Goal: Task Accomplishment & Management: Manage account settings

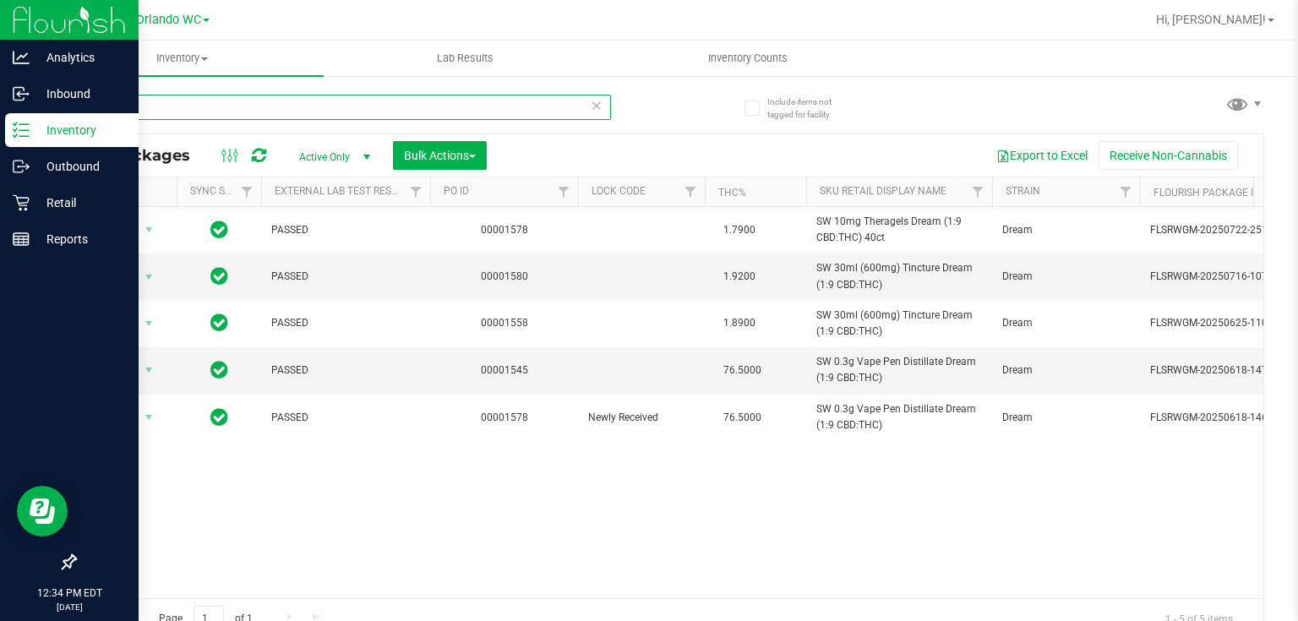
drag, startPoint x: 0, startPoint y: 0, endPoint x: 1, endPoint y: 122, distance: 121.7
click at [0, 121] on div "Analytics Inbound Inventory Outbound Retail Reports 12:34 PM EDT 08/19/2025 08/…" at bounding box center [649, 310] width 1298 height 621
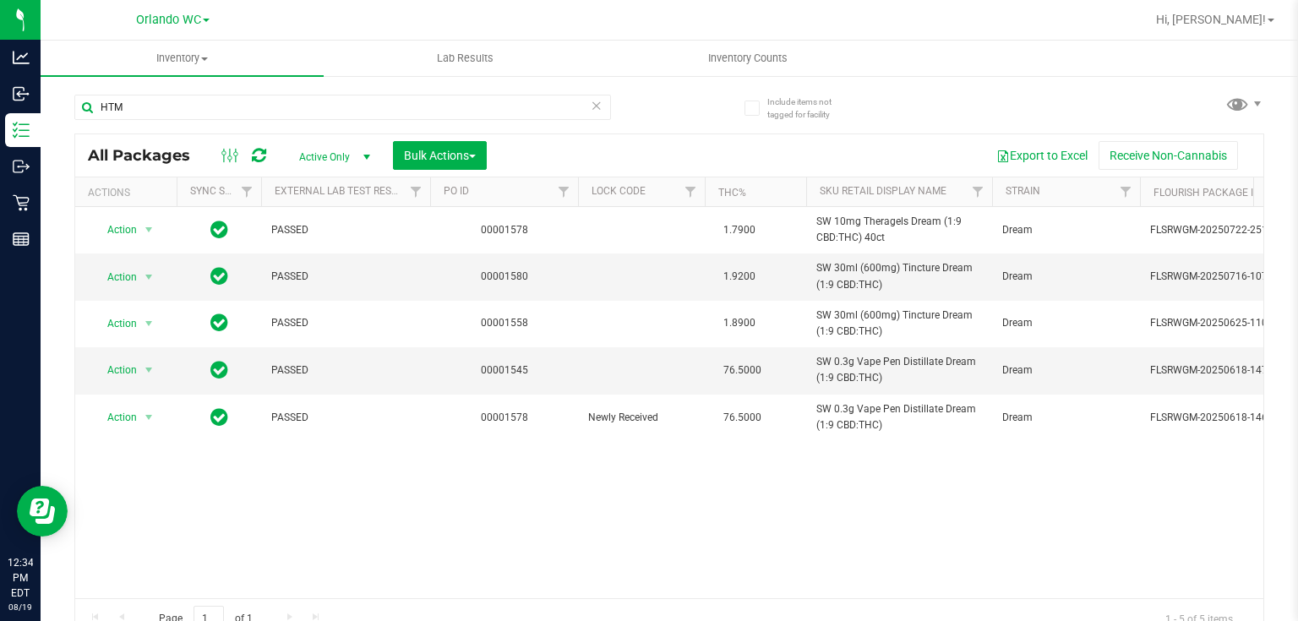
click at [675, 574] on div "Action Action Adjust qty Create package Edit attributes Global inventory Locate…" at bounding box center [669, 402] width 1189 height 391
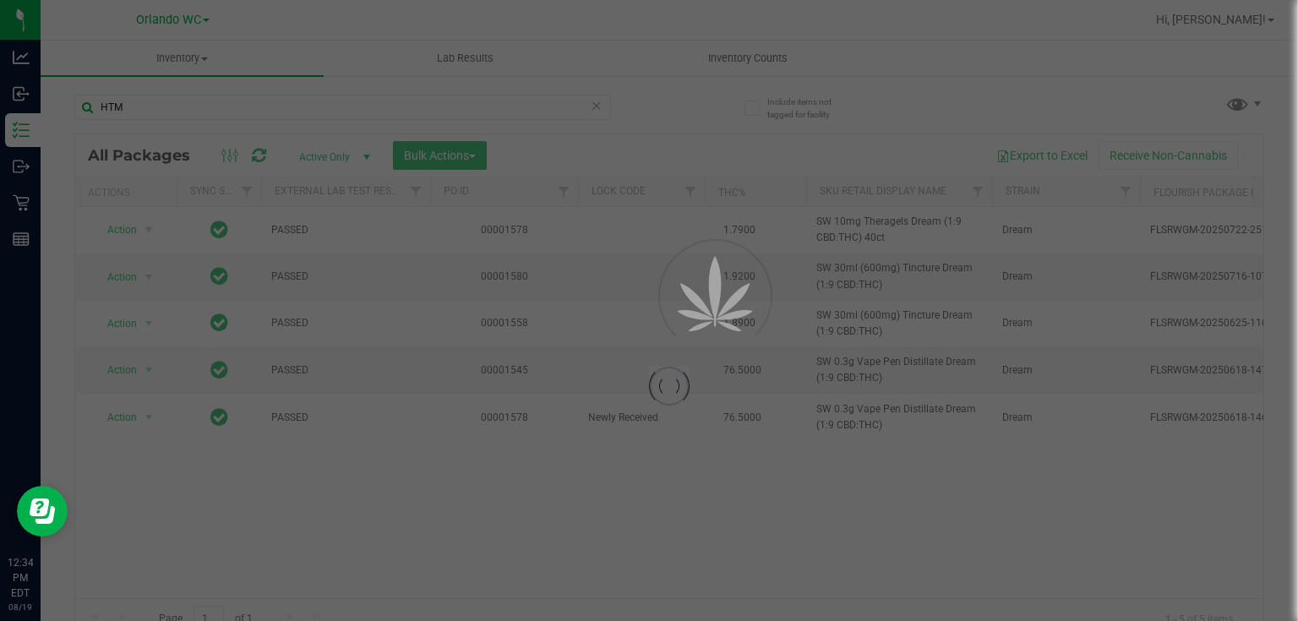
click at [673, 494] on div at bounding box center [649, 310] width 1298 height 621
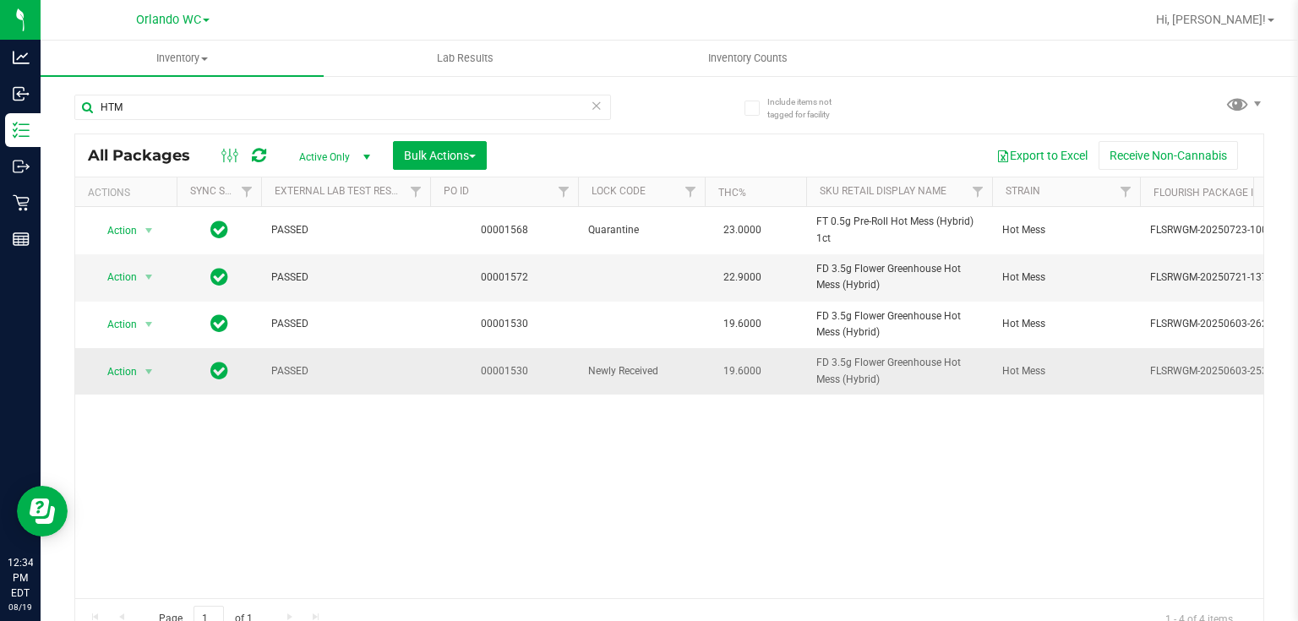
click at [619, 370] on span "Newly Received" at bounding box center [641, 371] width 107 height 16
click at [786, 453] on div "Action Action Edit attributes Global inventory Locate package Package audit log…" at bounding box center [669, 402] width 1189 height 391
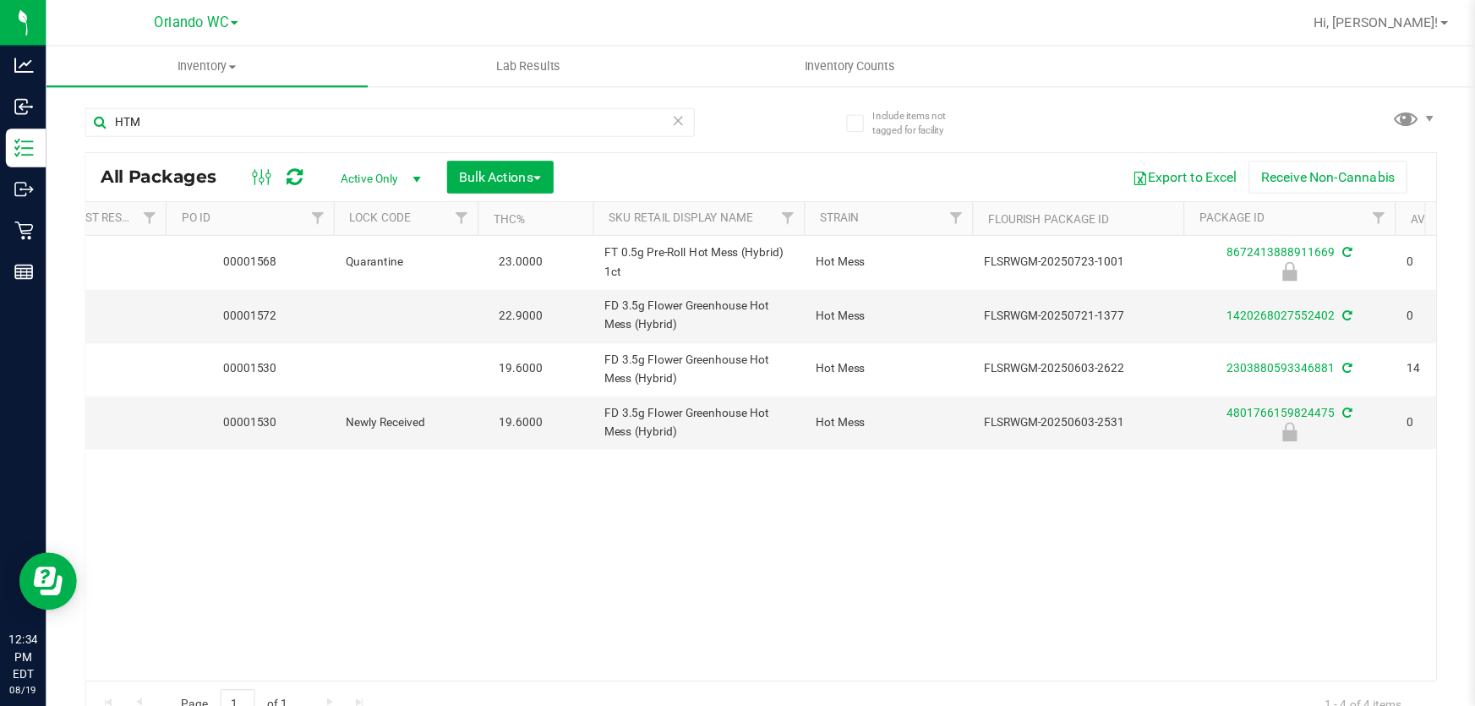
scroll to position [0, 305]
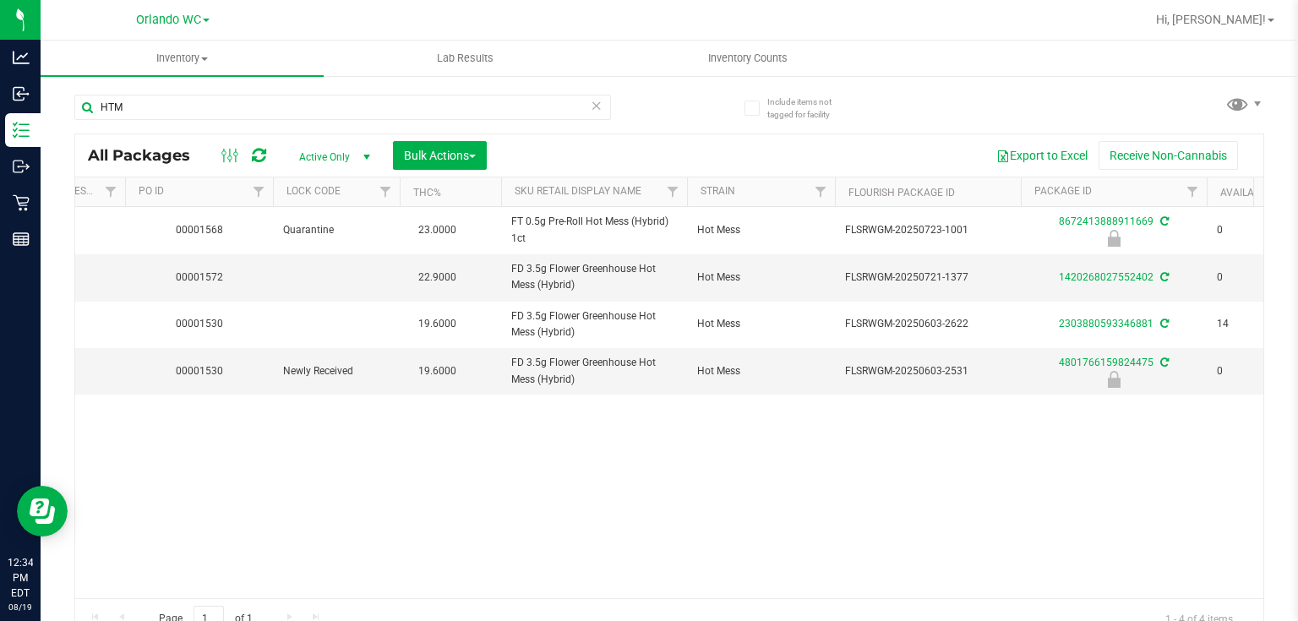
click at [751, 532] on div "Action Action Edit attributes Global inventory Locate package Package audit log…" at bounding box center [669, 402] width 1189 height 391
drag, startPoint x: 120, startPoint y: 102, endPoint x: 92, endPoint y: 108, distance: 28.5
click at [92, 108] on input "HTM" at bounding box center [342, 107] width 537 height 25
click at [838, 495] on div "Action Action Edit attributes Global inventory Locate package Package audit log…" at bounding box center [669, 402] width 1189 height 391
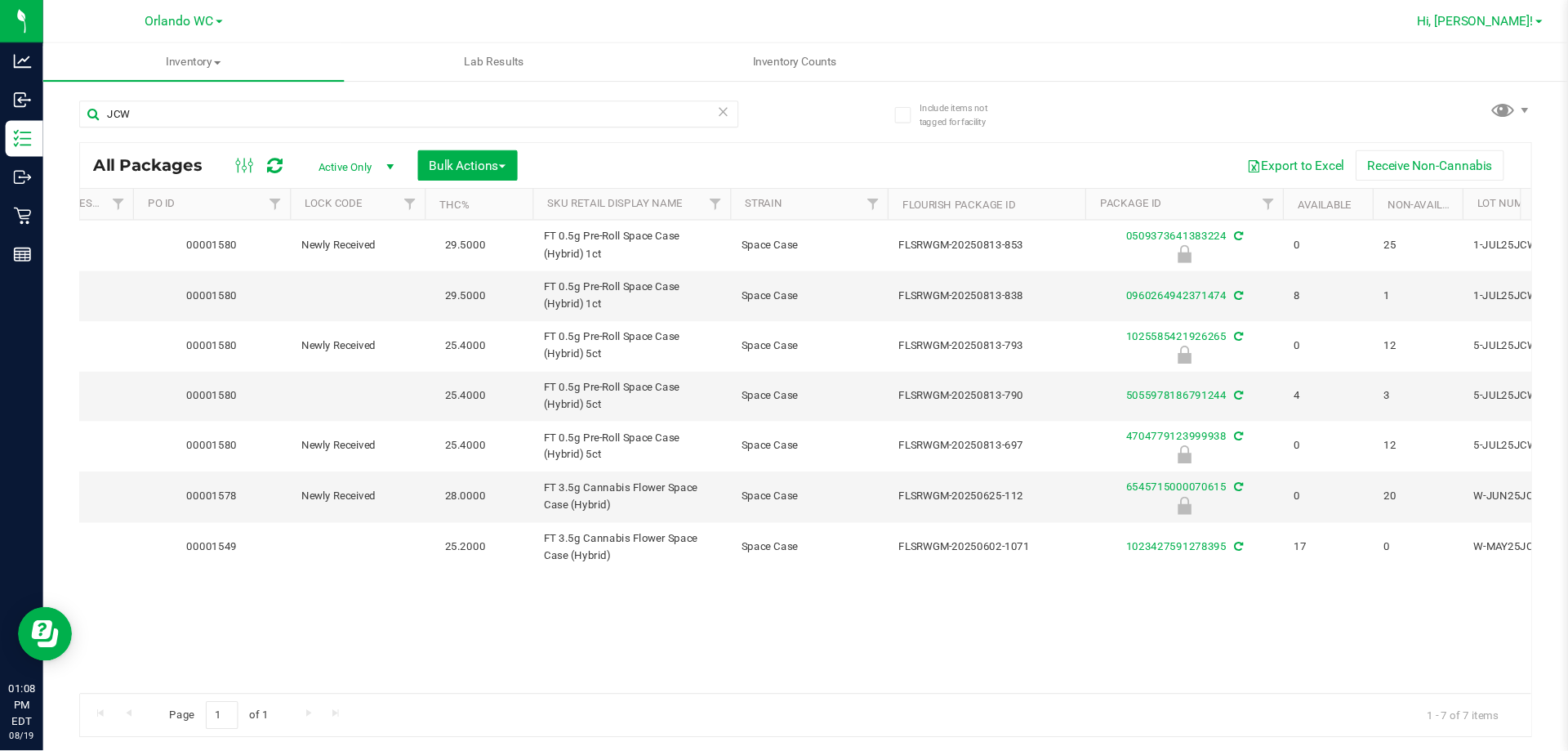
scroll to position [0, 296]
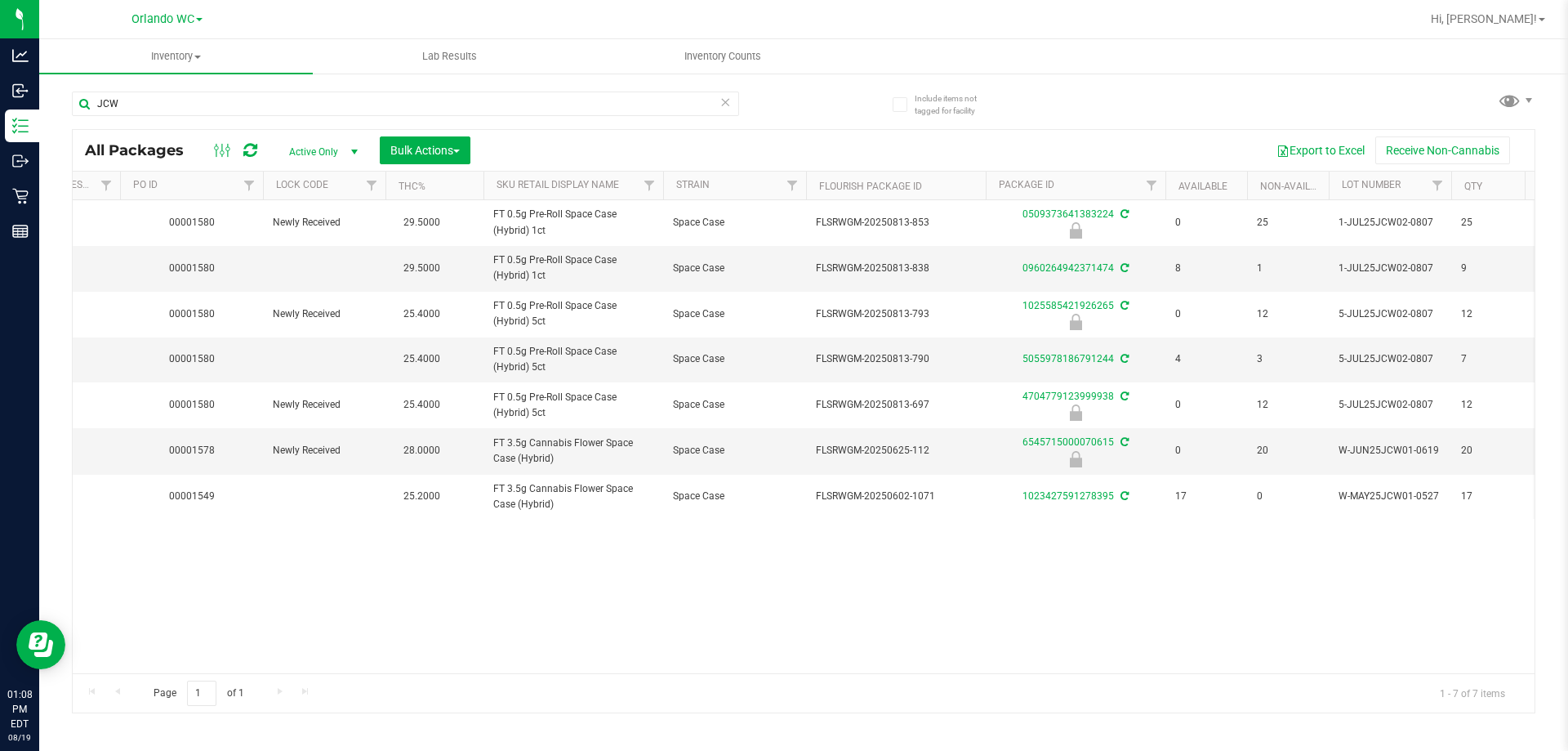
drag, startPoint x: 1183, startPoint y: 14, endPoint x: 813, endPoint y: 562, distance: 661.2
click at [802, 541] on div "Action Action Edit attributes Global inventory Locate package Package audit log…" at bounding box center [803, 436] width 1462 height 473
drag, startPoint x: 142, startPoint y: 76, endPoint x: 111, endPoint y: 93, distance: 35.4
click at [119, 90] on div "JCW" at bounding box center [437, 102] width 731 height 52
click at [112, 93] on input "JCW" at bounding box center [405, 103] width 668 height 24
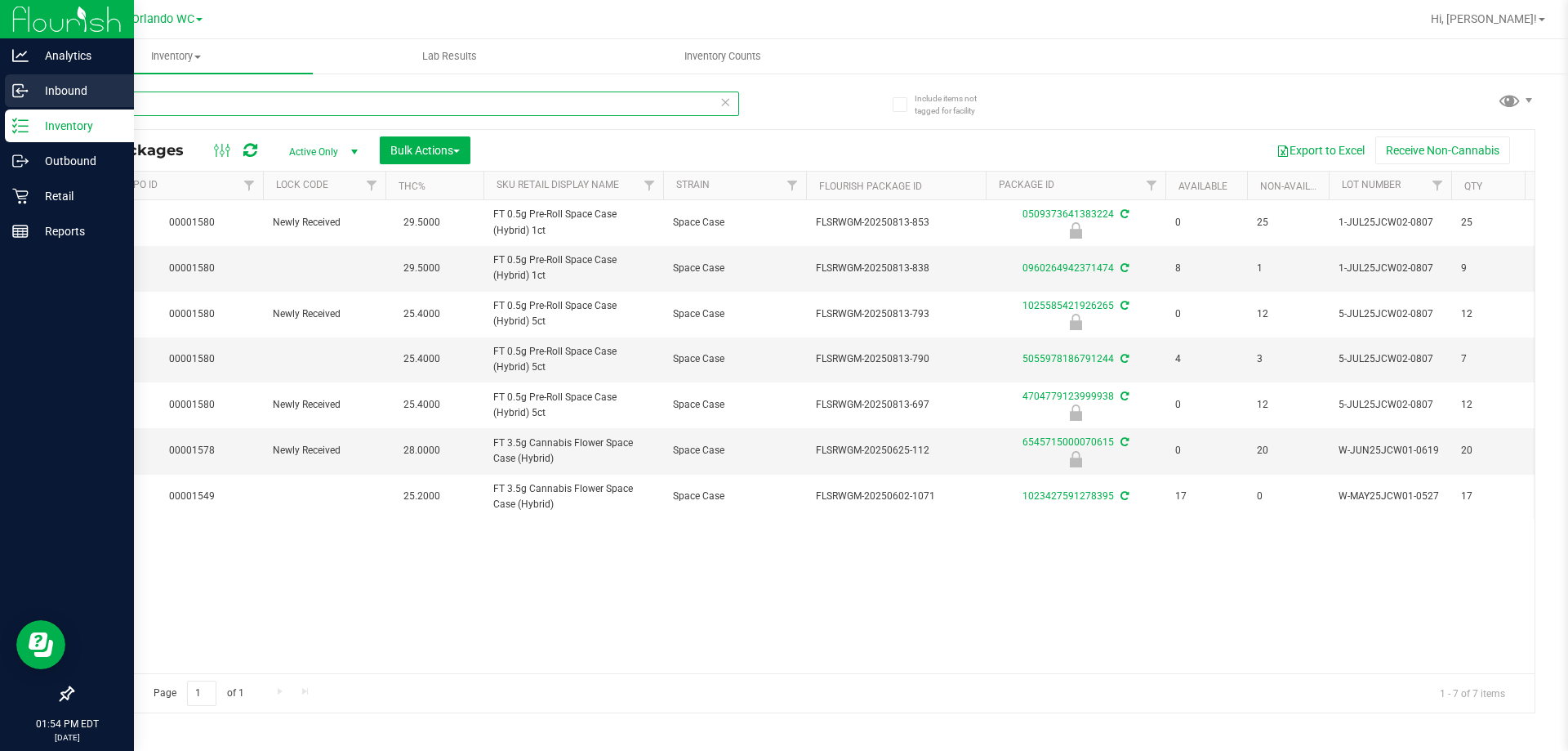
drag, startPoint x: 134, startPoint y: 104, endPoint x: 13, endPoint y: 108, distance: 121.1
click at [13, 108] on div "Analytics Inbound Inventory Outbound Retail Reports 01:54 PM EDT 08/19/2025 08/…" at bounding box center [784, 375] width 1568 height 751
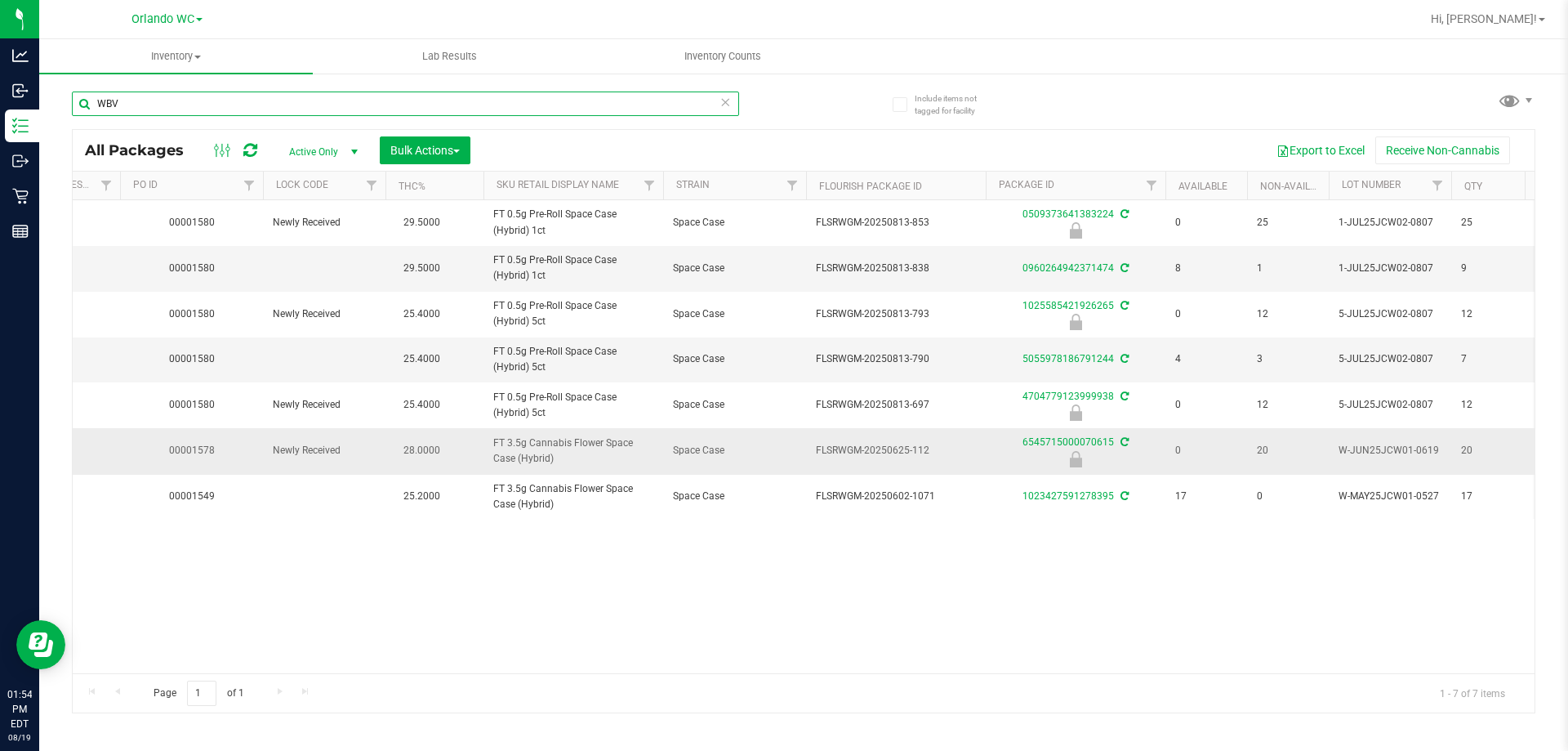
type input "WBV"
click at [1063, 457] on div at bounding box center [1075, 459] width 185 height 16
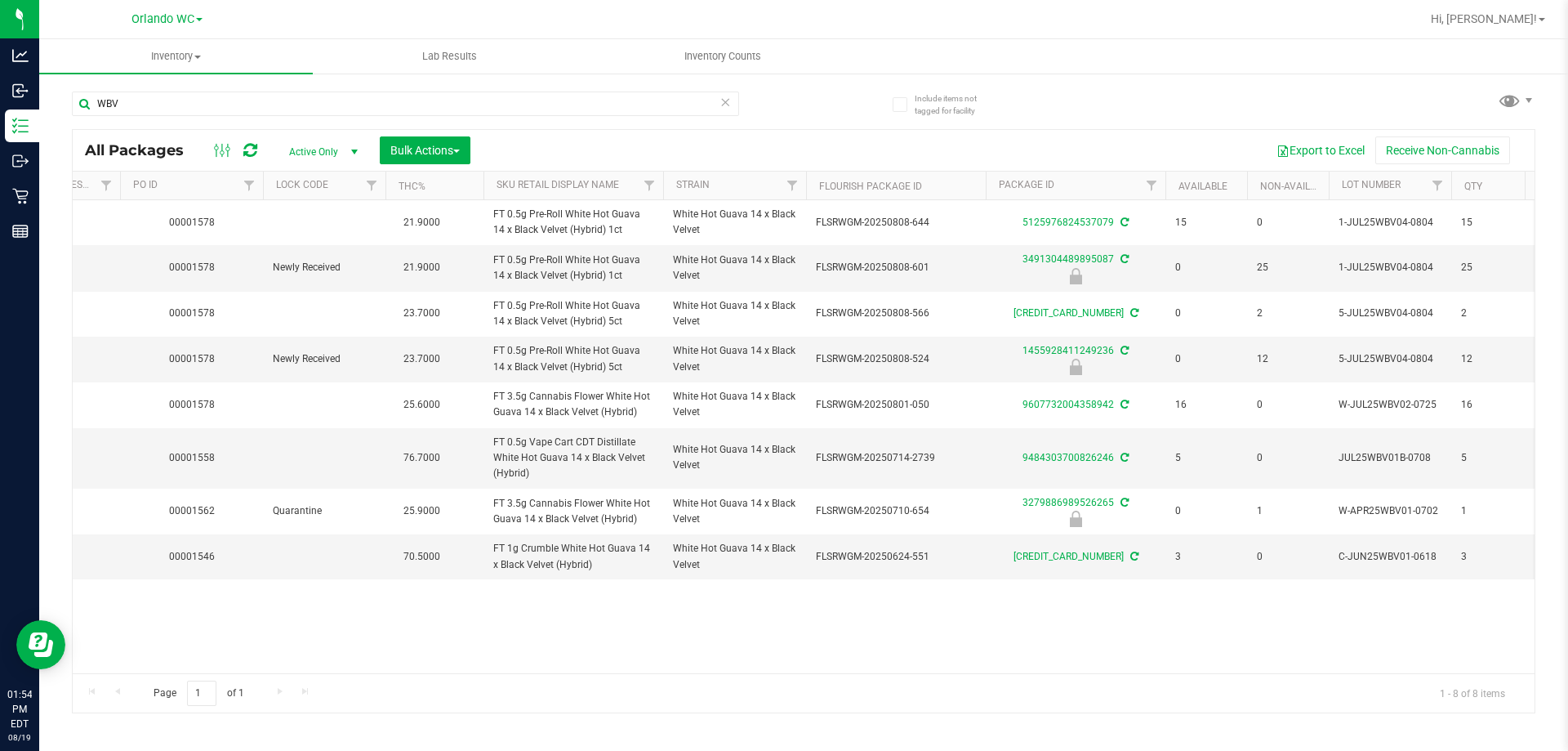
click at [330, 599] on div "Page 1 of 1 1 - 8 of 8 items" at bounding box center [803, 693] width 1462 height 40
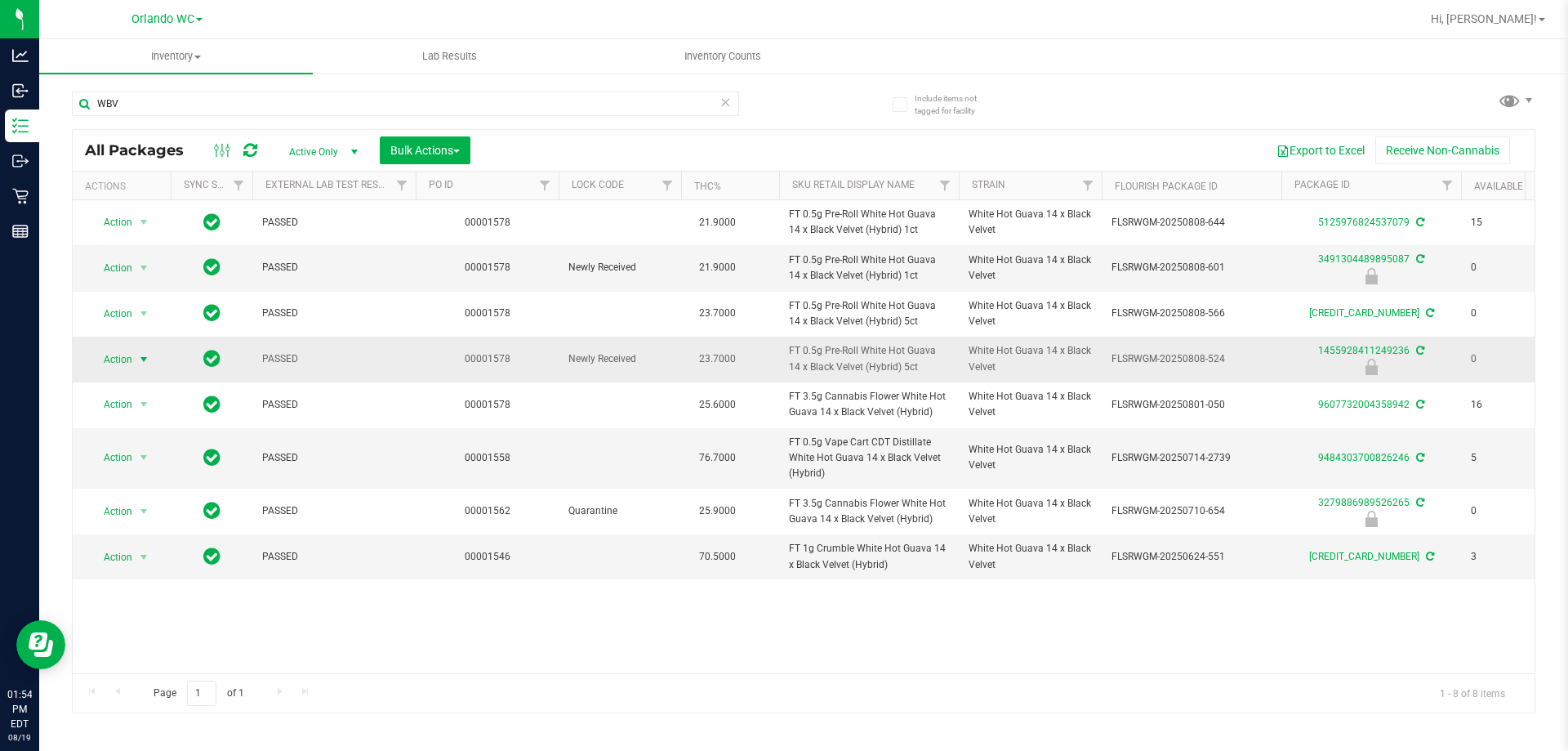
click at [121, 360] on span "Action" at bounding box center [111, 360] width 44 height 23
click at [139, 541] on li "Unlock package" at bounding box center [142, 553] width 104 height 24
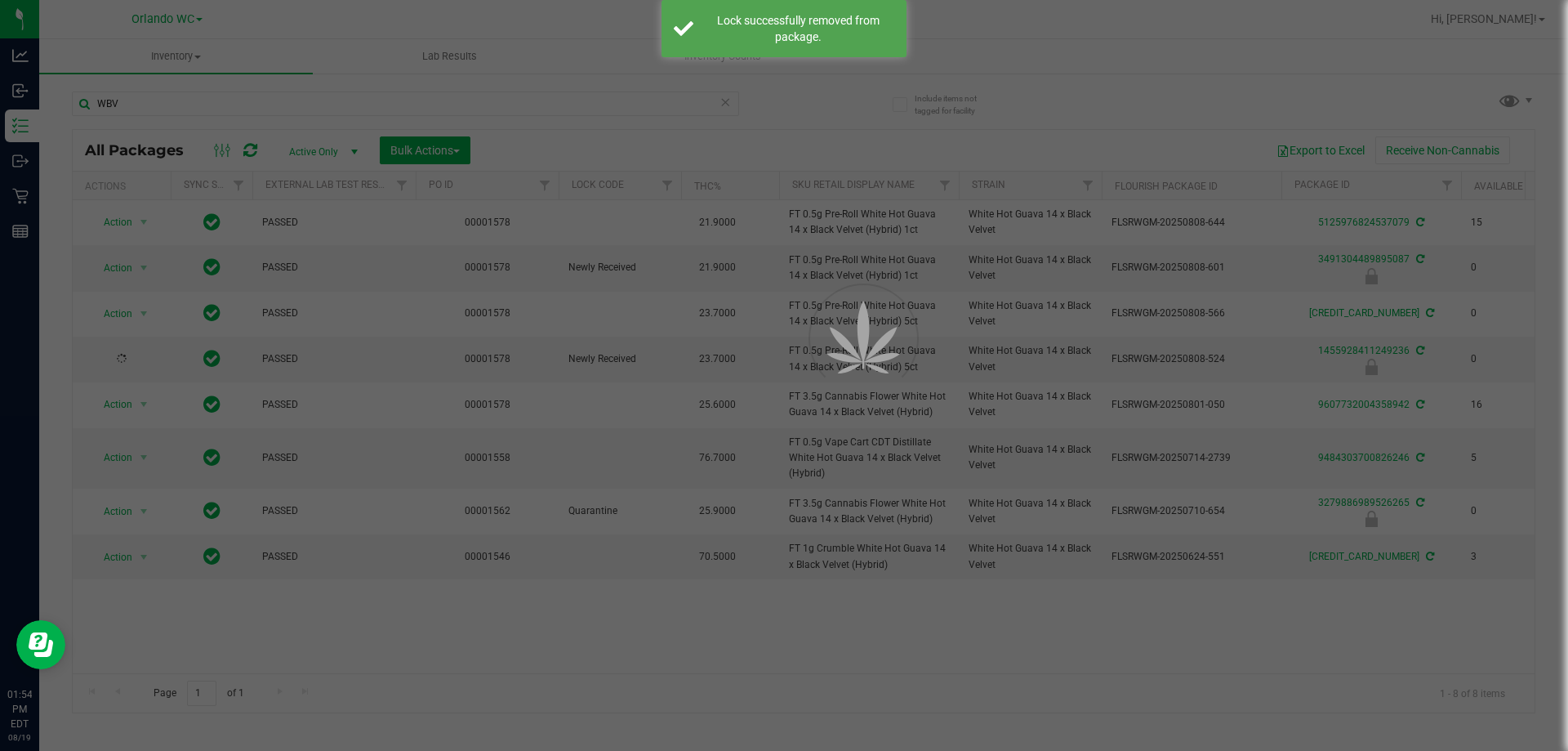
click at [954, 599] on div at bounding box center [784, 375] width 1568 height 751
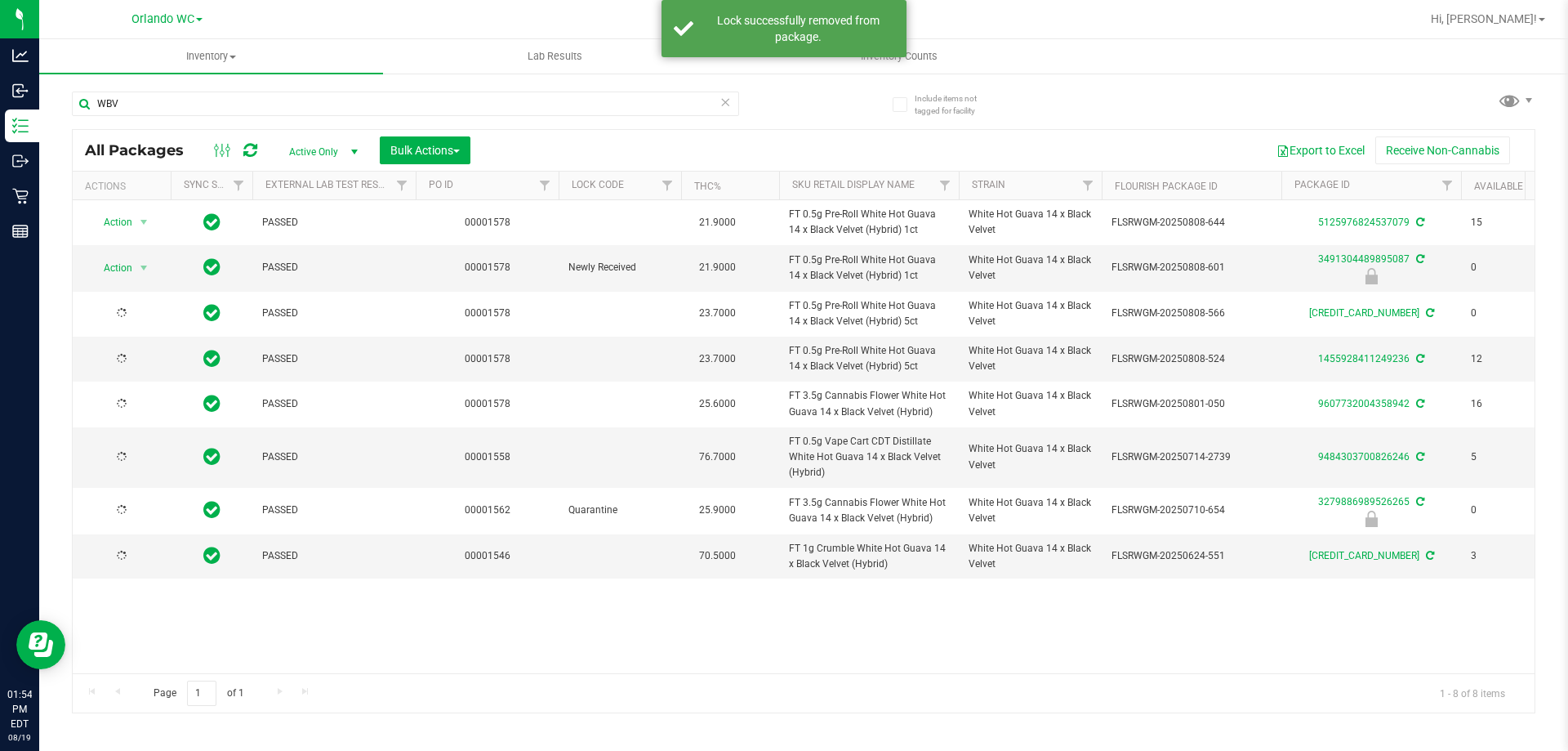
click at [933, 550] on span "FT 1g Crumble White Hot Guava 14 x Black Velvet (Hybrid)" at bounding box center [870, 557] width 160 height 31
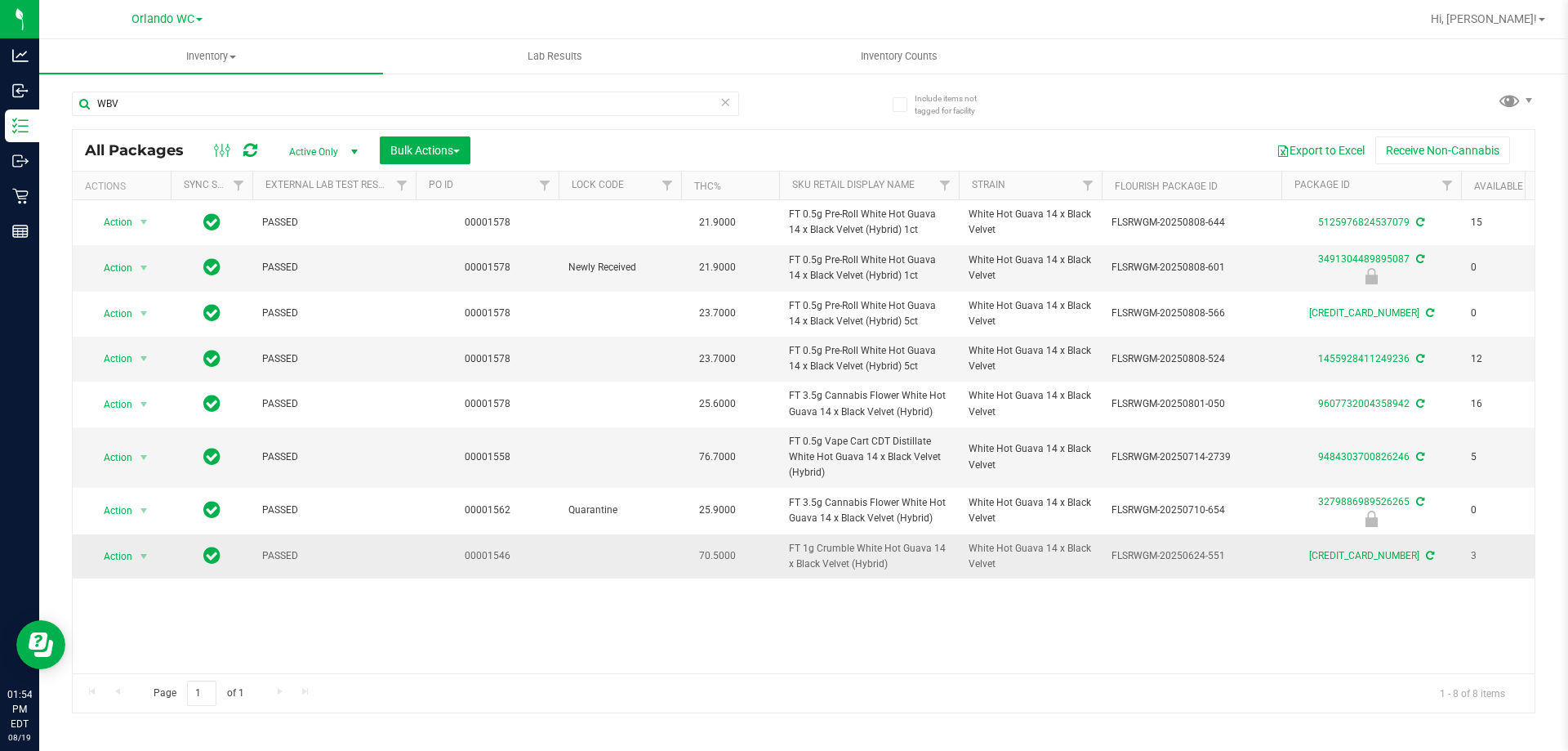
click at [895, 547] on span "FT 1g Crumble White Hot Guava 14 x Black Velvet (Hybrid)" at bounding box center [870, 557] width 160 height 31
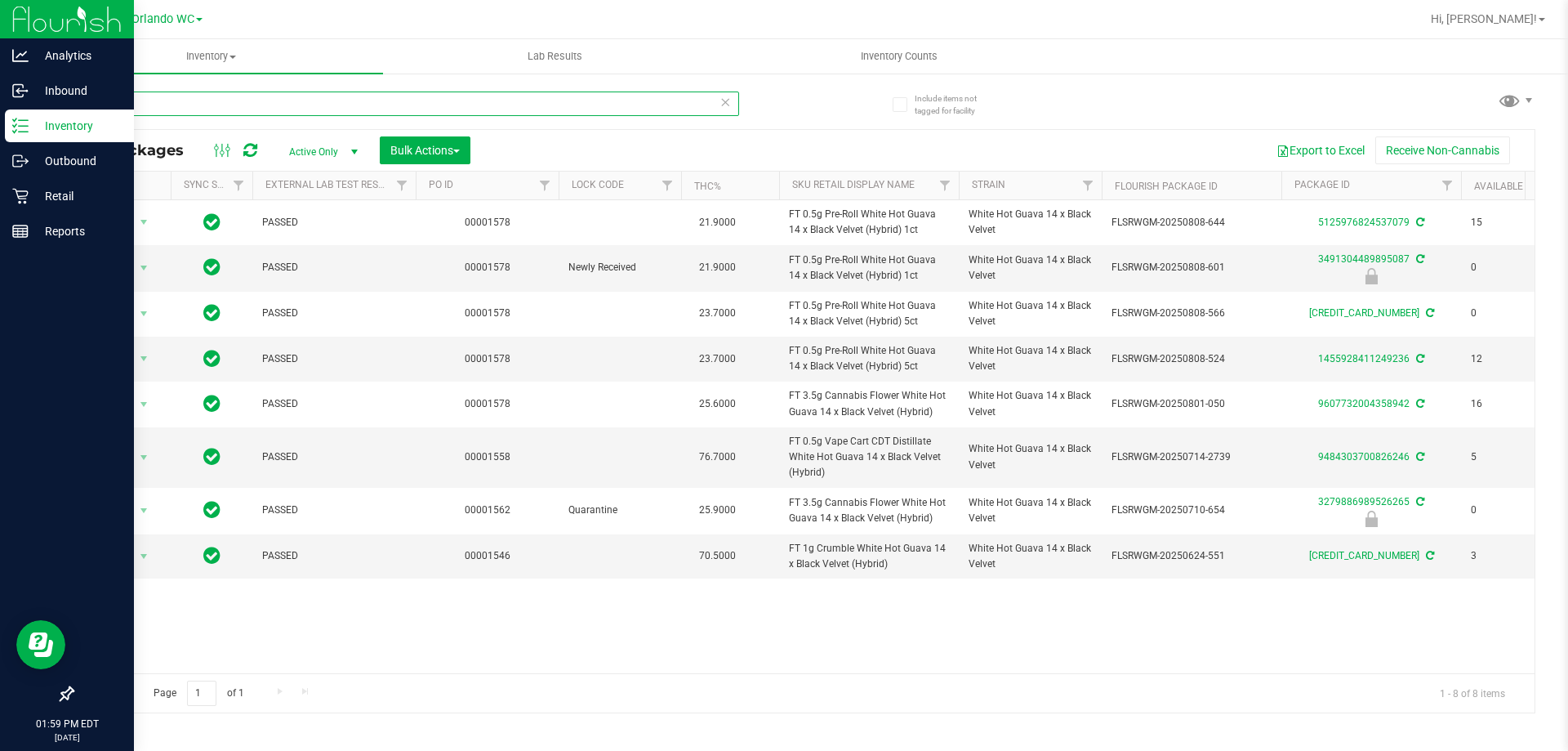
drag, startPoint x: 209, startPoint y: 96, endPoint x: 11, endPoint y: 119, distance: 199.3
click at [14, 119] on div "Analytics Inbound Inventory Outbound Retail Reports 01:59 PM EDT 08/19/2025 08/…" at bounding box center [784, 375] width 1568 height 751
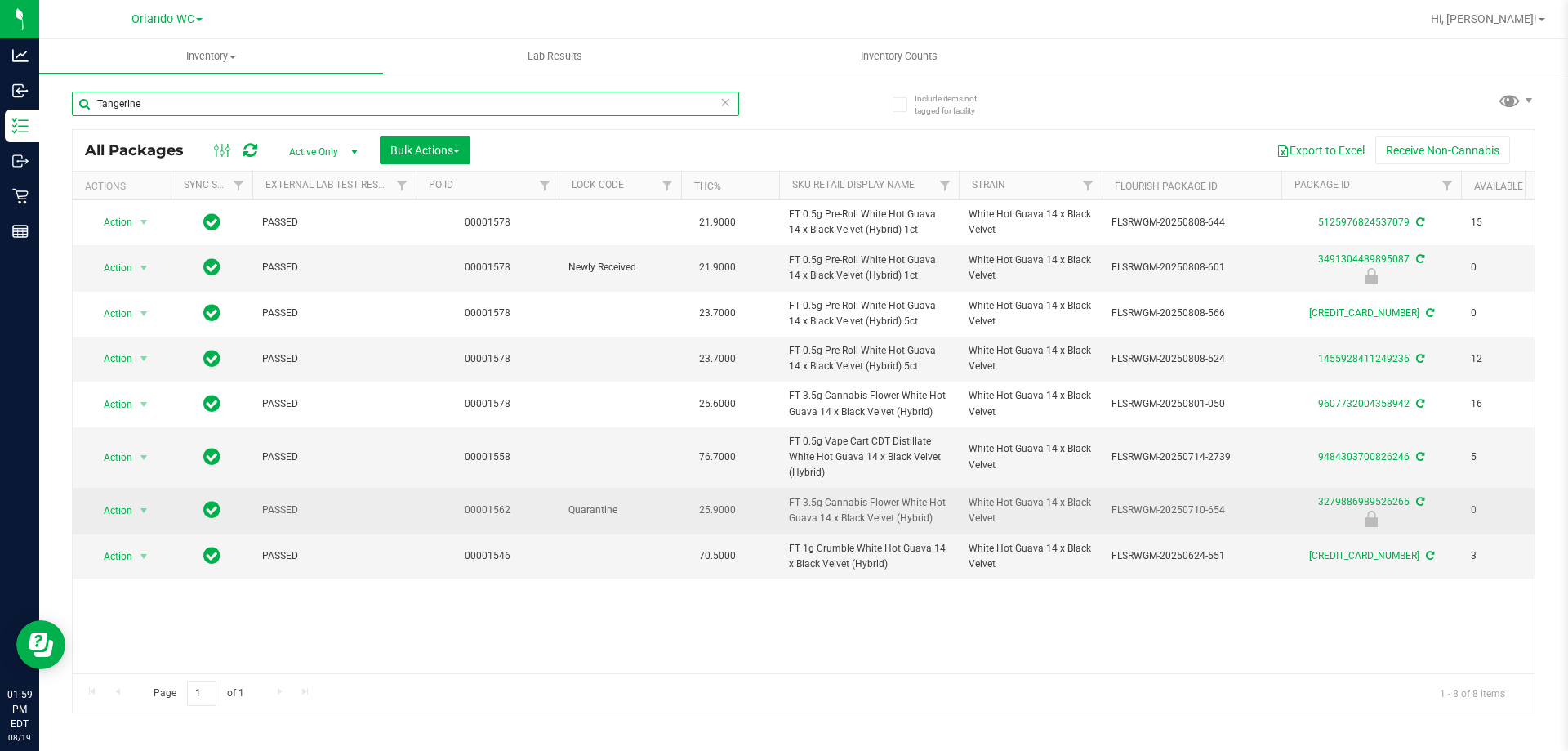
type input "Tangerine"
click at [430, 520] on td "00001562" at bounding box center [487, 510] width 143 height 45
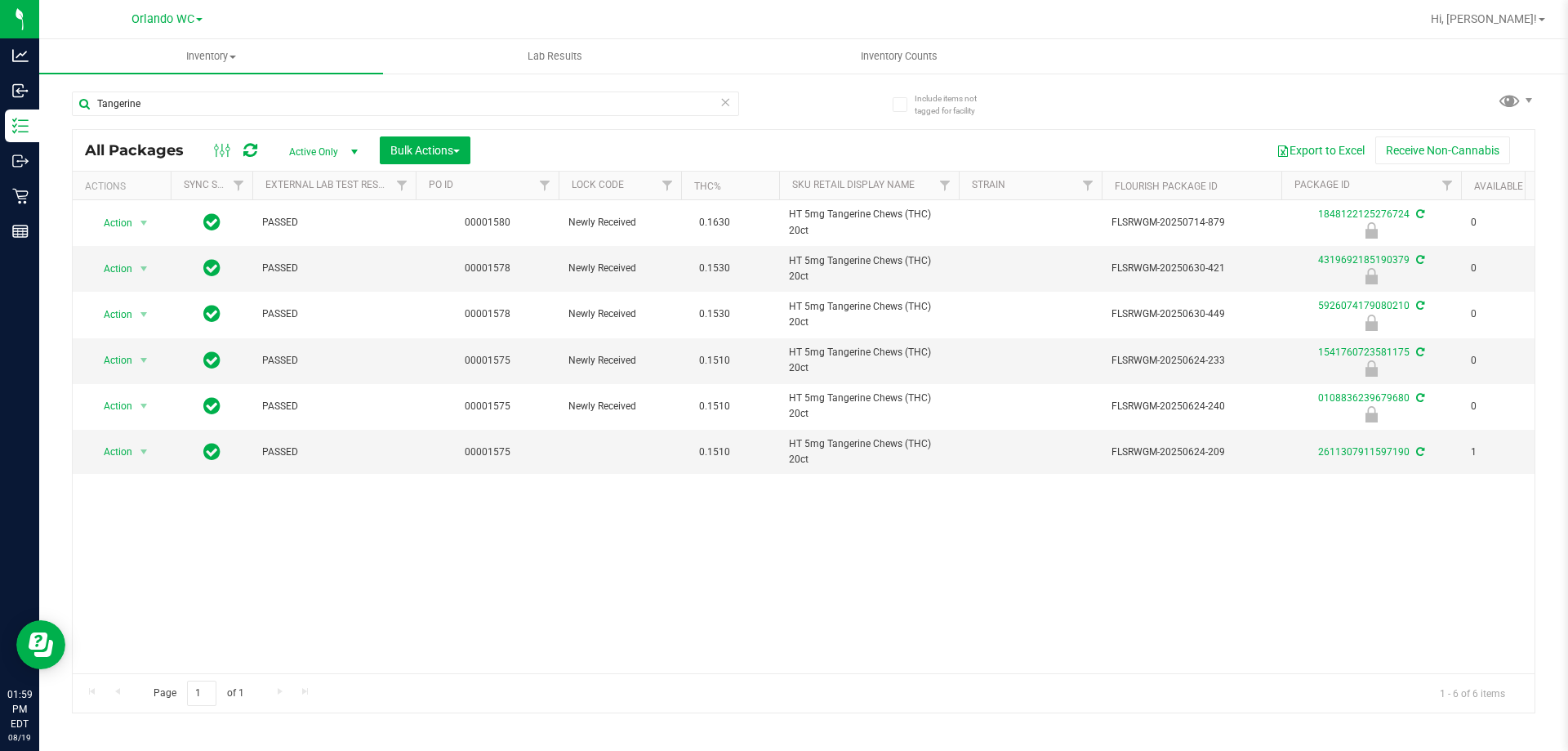
click at [639, 457] on td at bounding box center [619, 452] width 123 height 44
click at [1017, 590] on div "Action Action Edit attributes Global inventory Locate package Package audit log…" at bounding box center [803, 436] width 1462 height 473
click at [806, 505] on div "Action Action Edit attributes Global inventory Locate package Package audit log…" at bounding box center [803, 436] width 1462 height 473
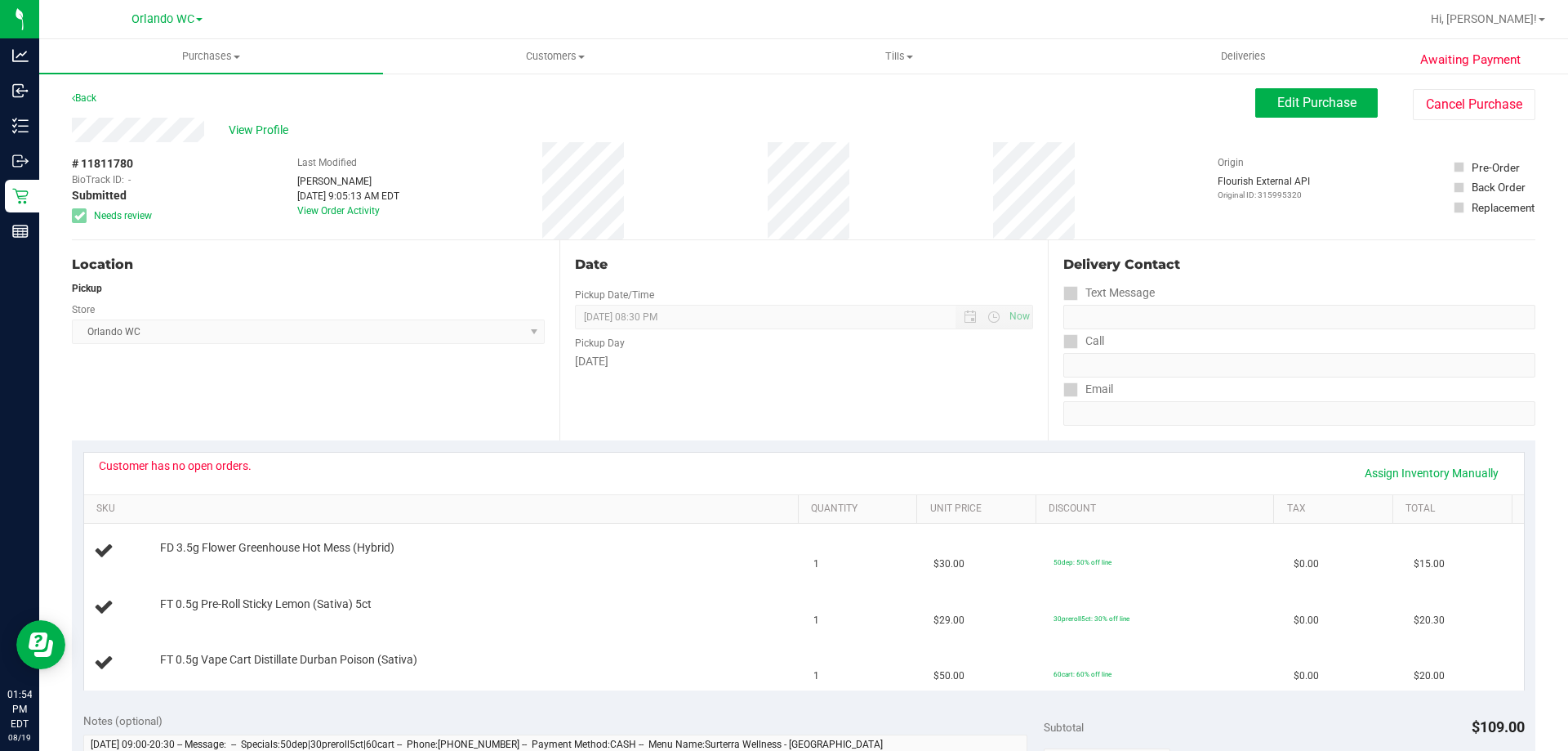
click at [259, 357] on div "Location Pickup Store [GEOGRAPHIC_DATA] WC Select Store [PERSON_NAME][GEOGRAPHI…" at bounding box center [315, 340] width 488 height 200
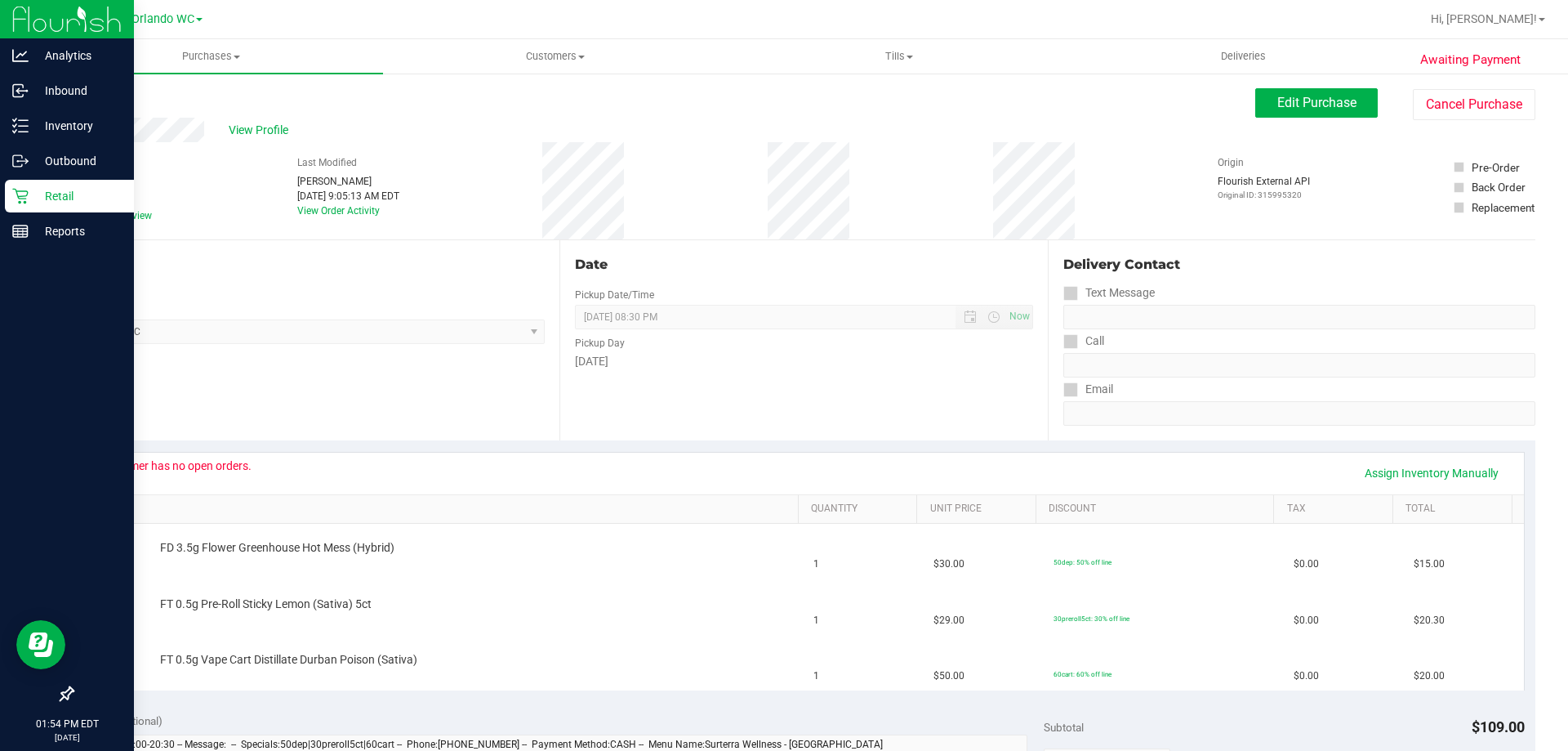
click at [9, 191] on div "Retail" at bounding box center [70, 196] width 129 height 33
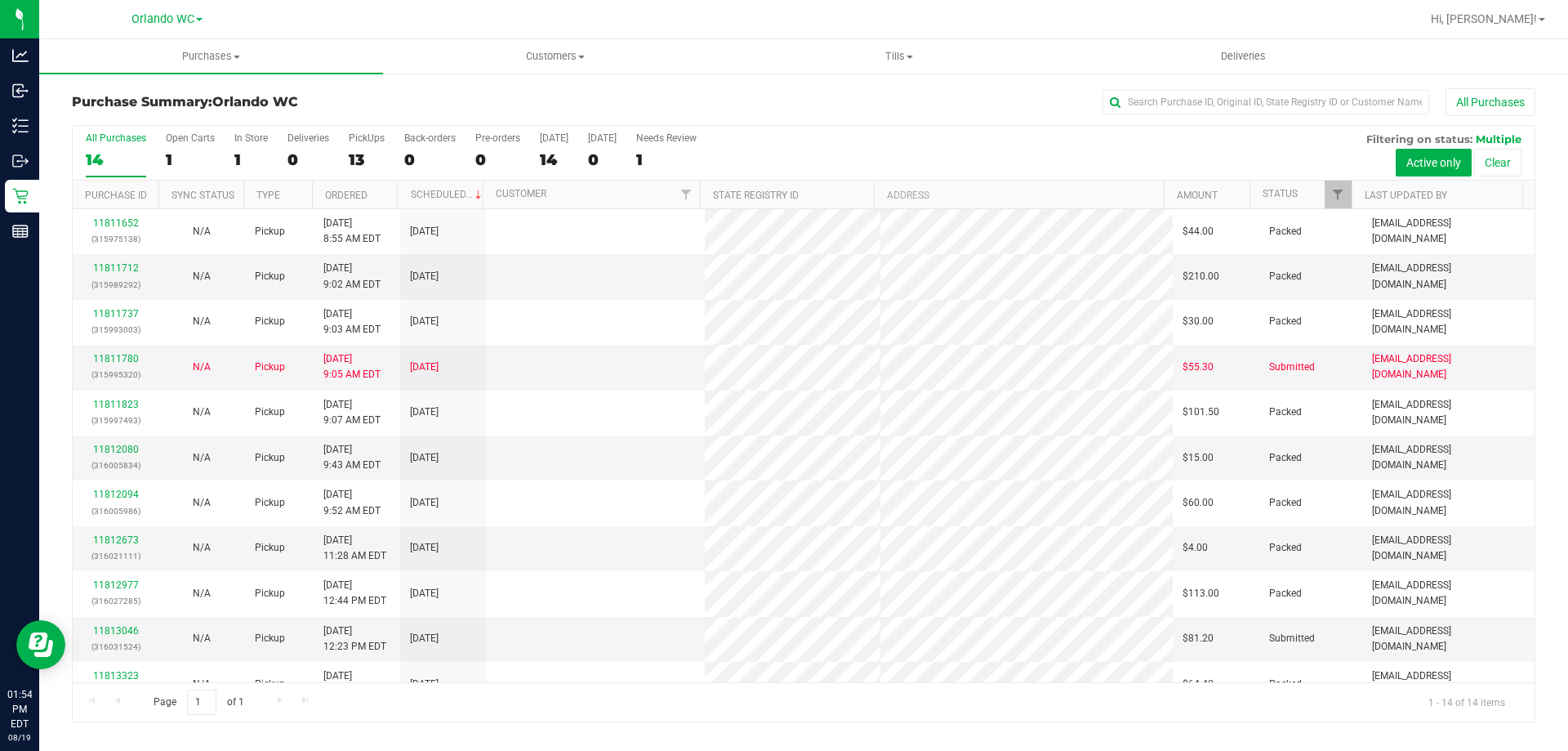
click at [637, 430] on td at bounding box center [595, 413] width 219 height 44
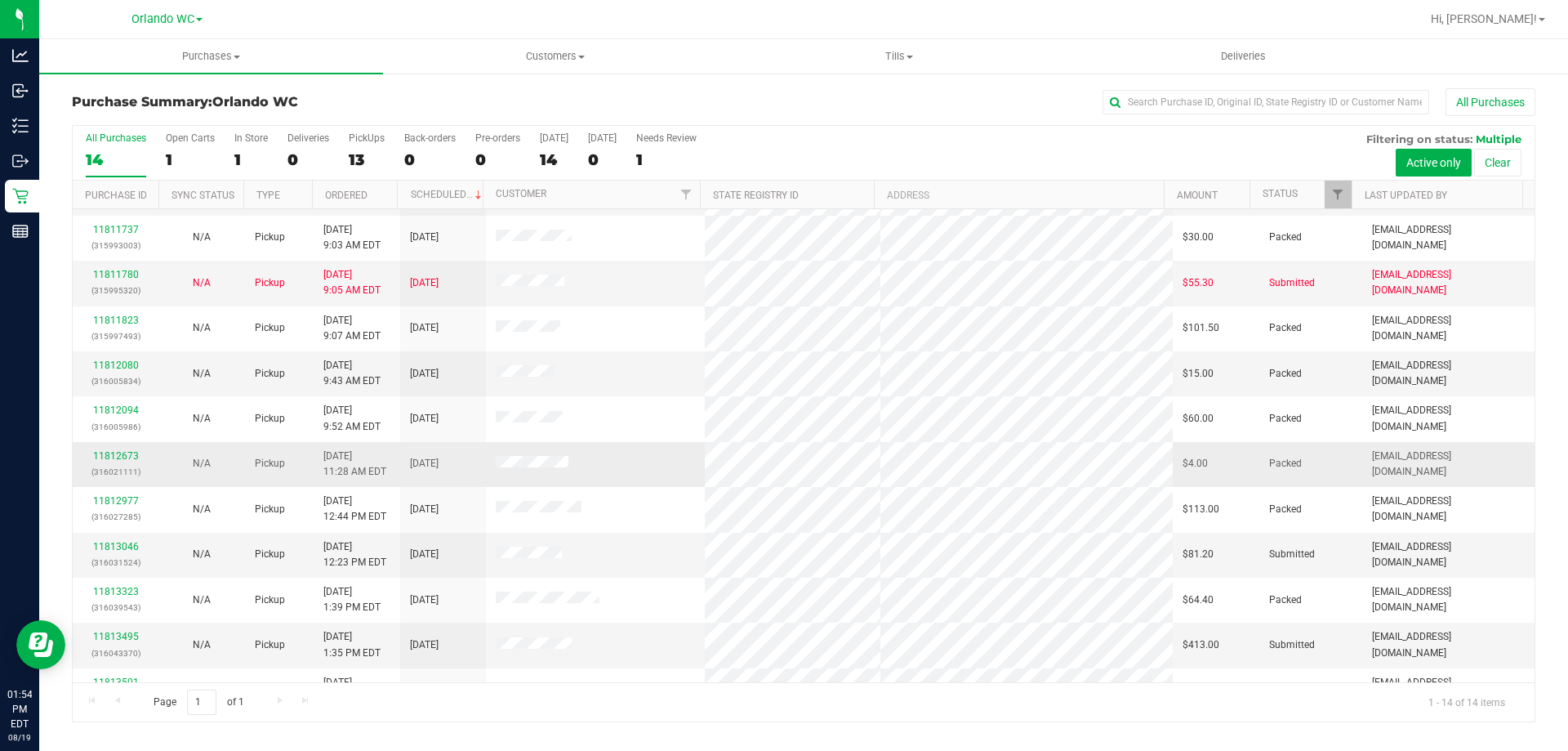
scroll to position [160, 0]
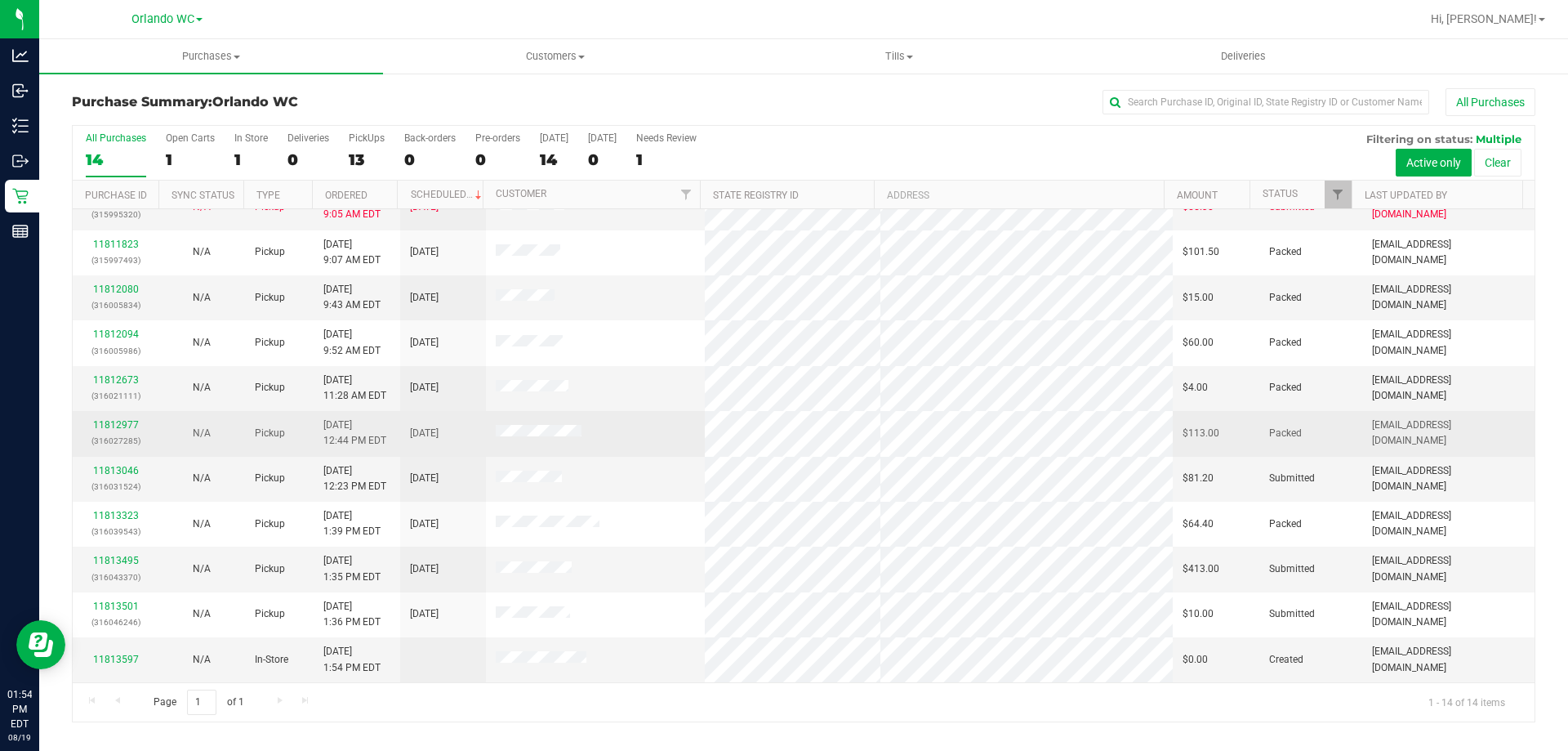
click at [681, 418] on td at bounding box center [595, 433] width 219 height 44
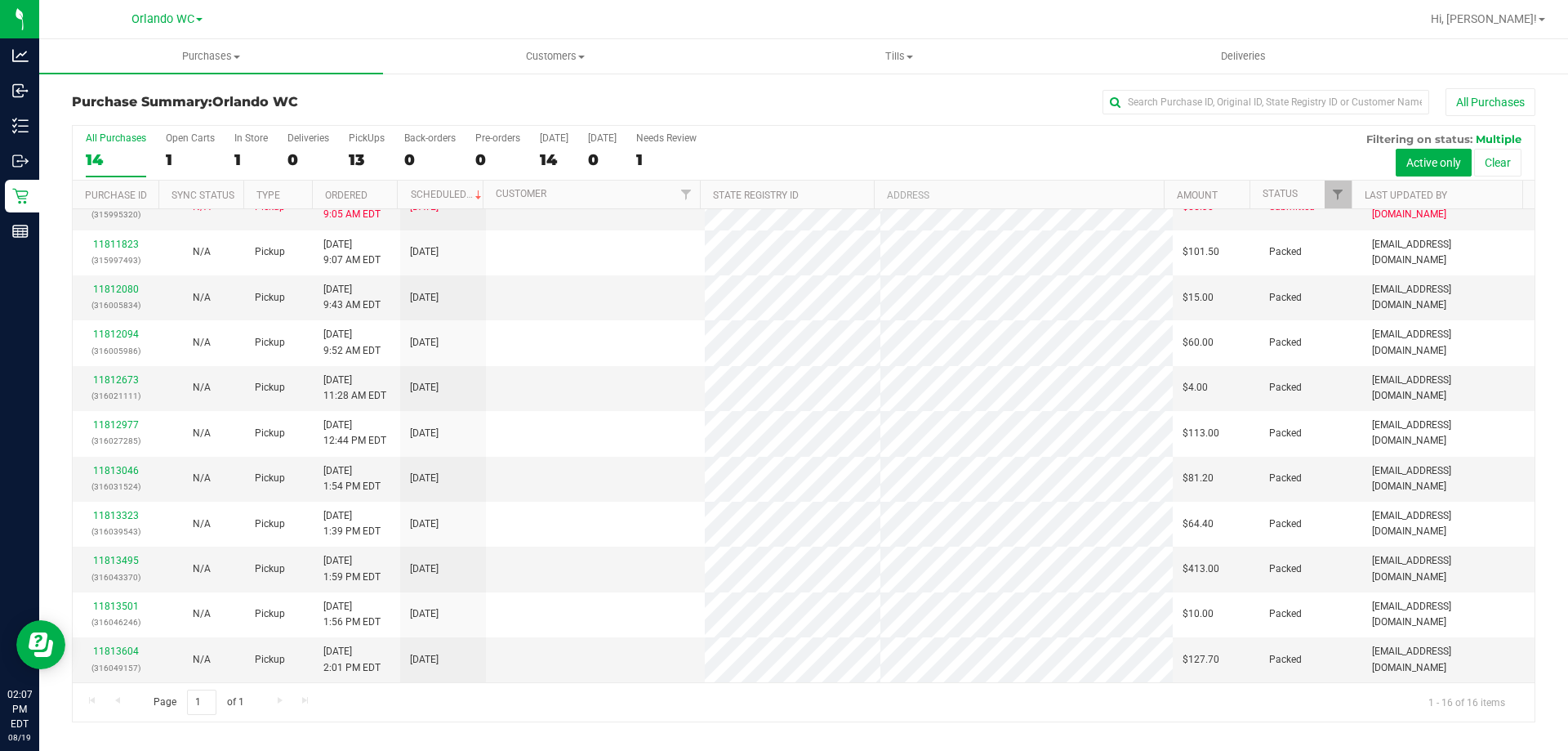
scroll to position [0, 0]
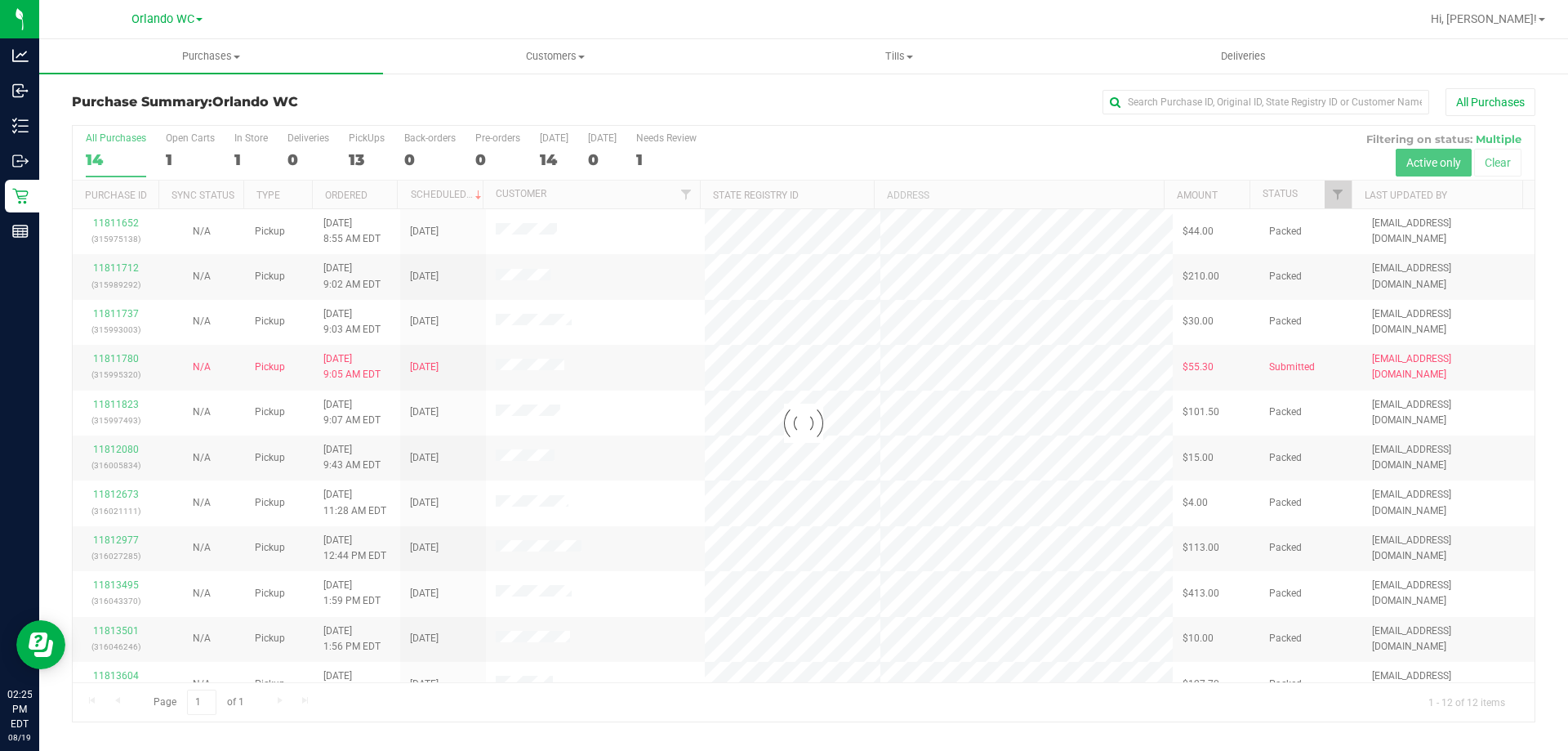
click at [861, 370] on div at bounding box center [803, 423] width 1462 height 595
click at [813, 449] on div at bounding box center [803, 423] width 1462 height 595
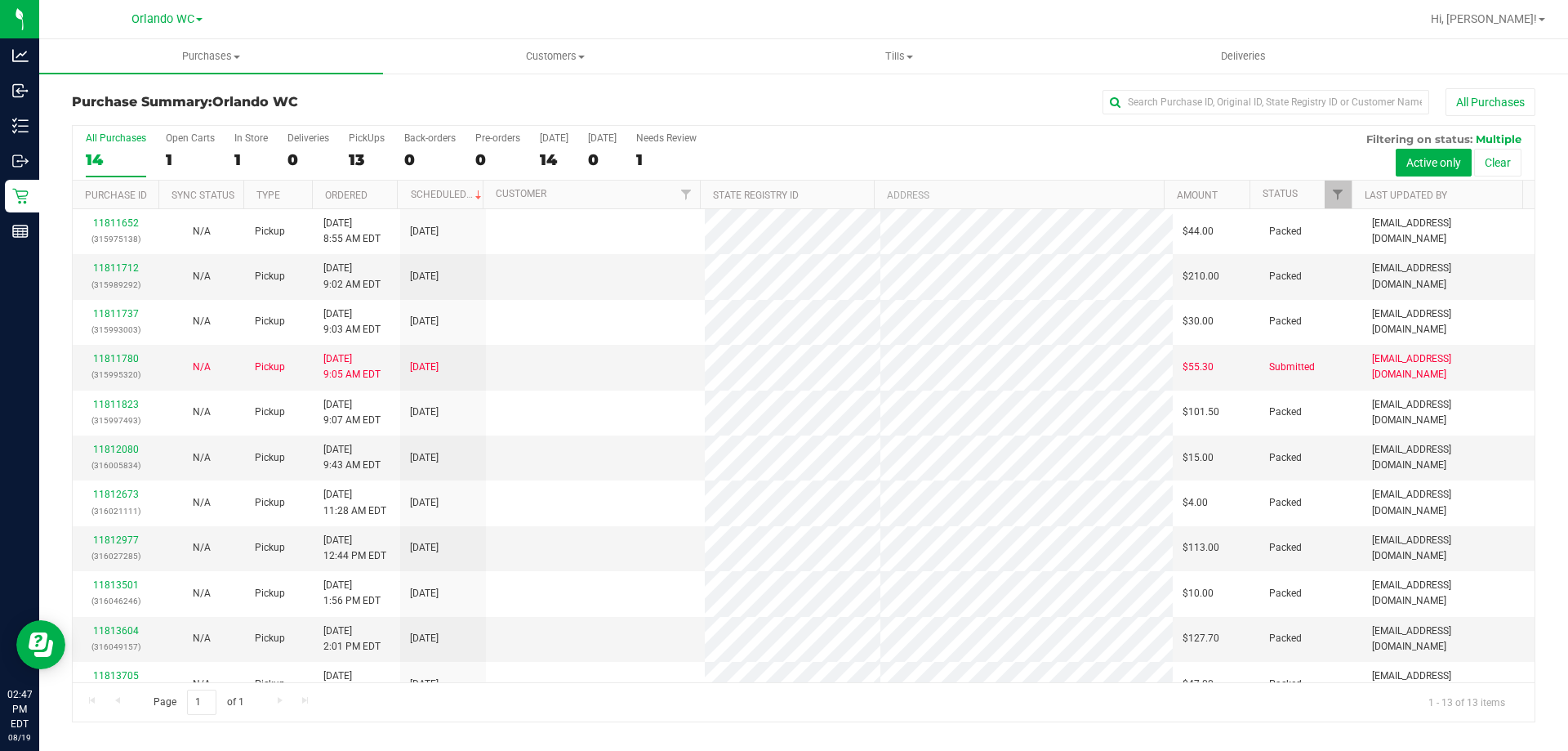
scroll to position [114, 0]
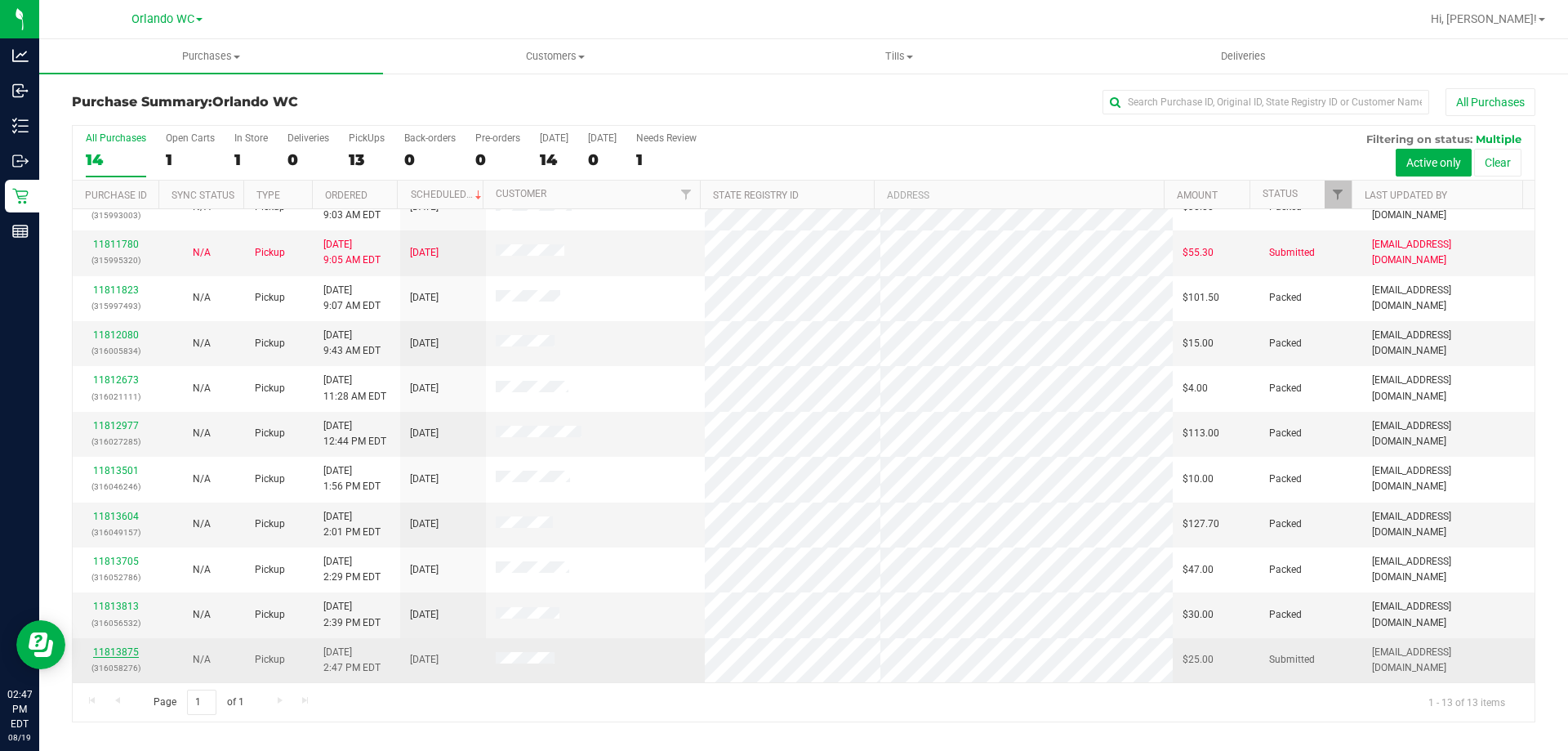
click at [108, 656] on link "11813875" at bounding box center [115, 652] width 45 height 12
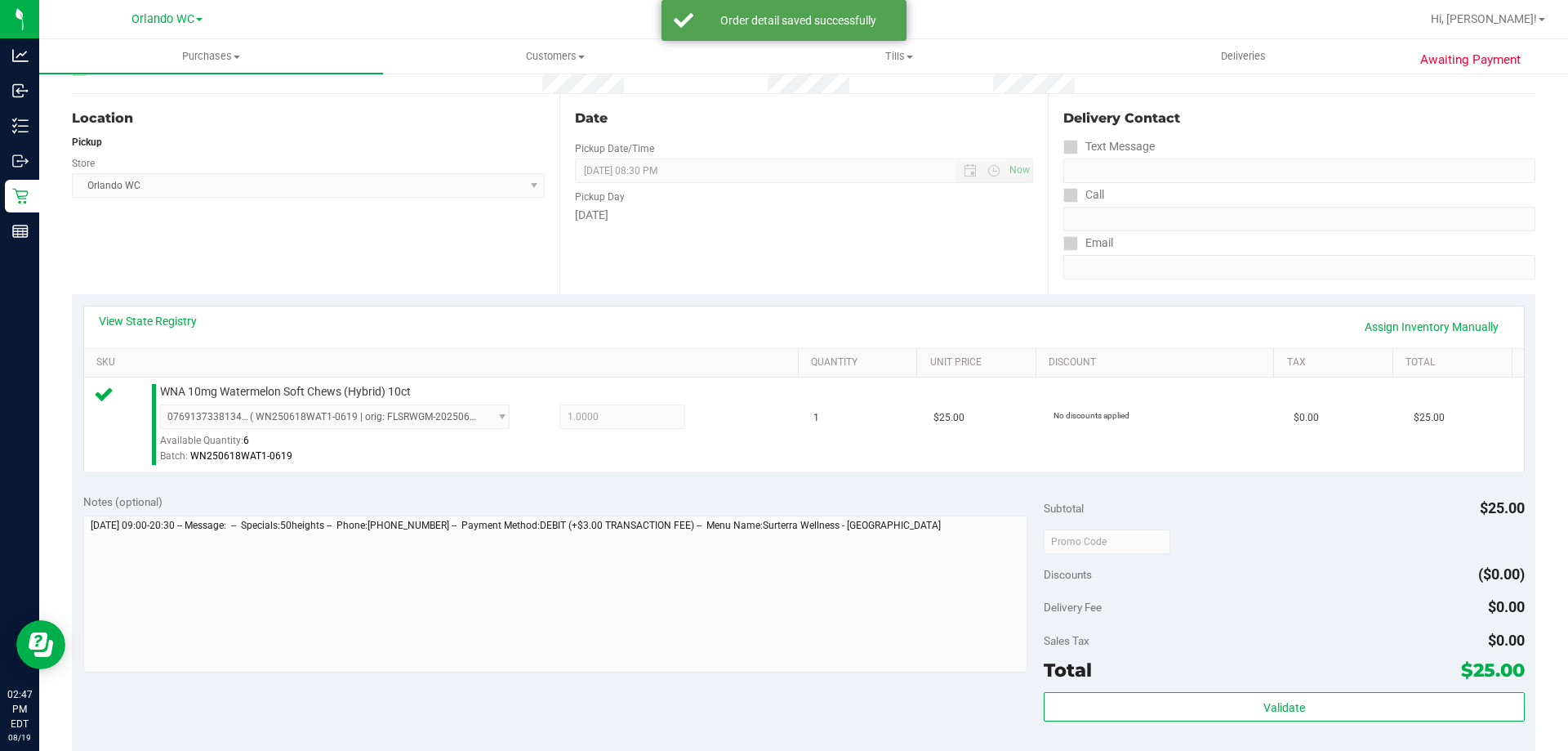
scroll to position [585, 0]
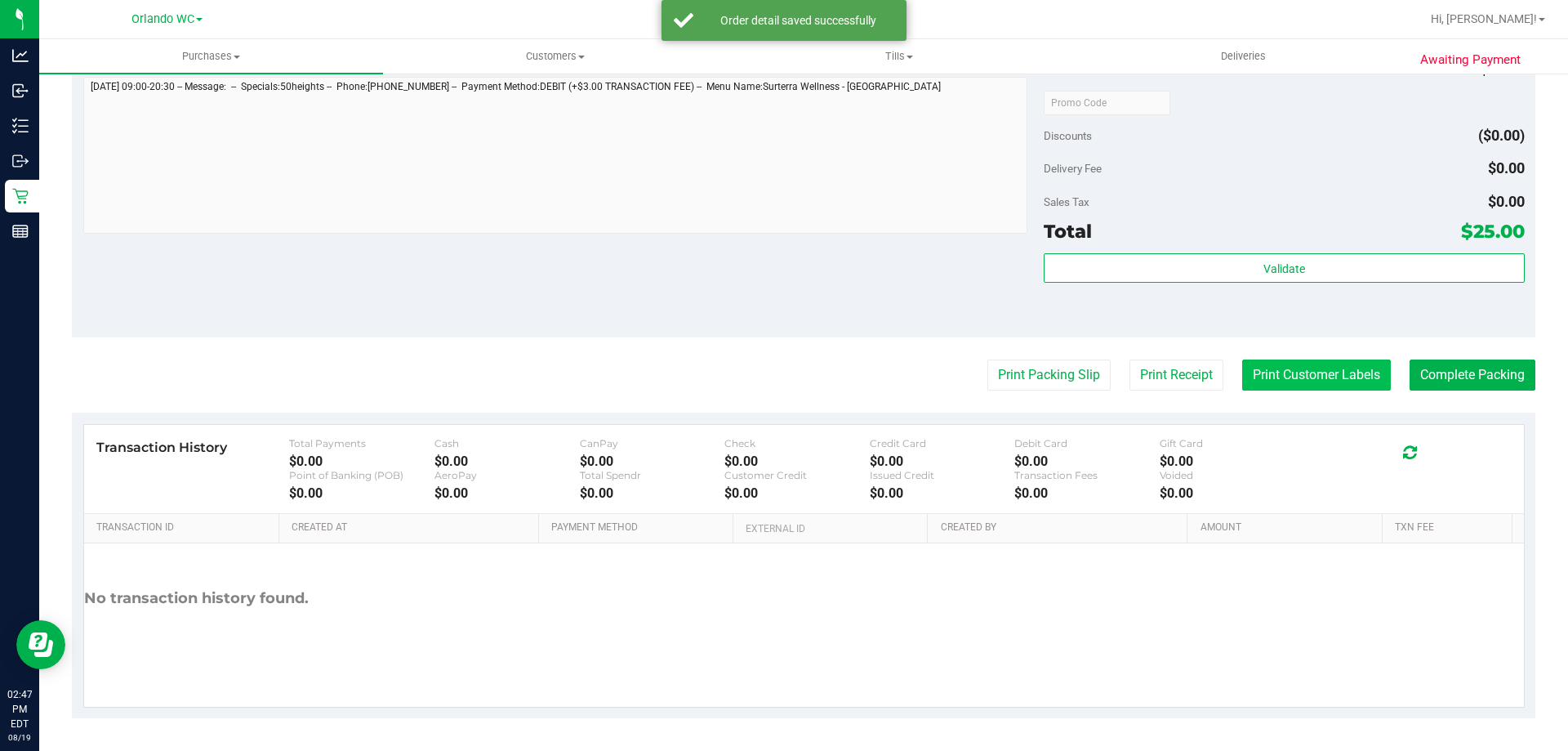
click at [1314, 387] on button "Print Customer Labels" at bounding box center [1317, 375] width 149 height 31
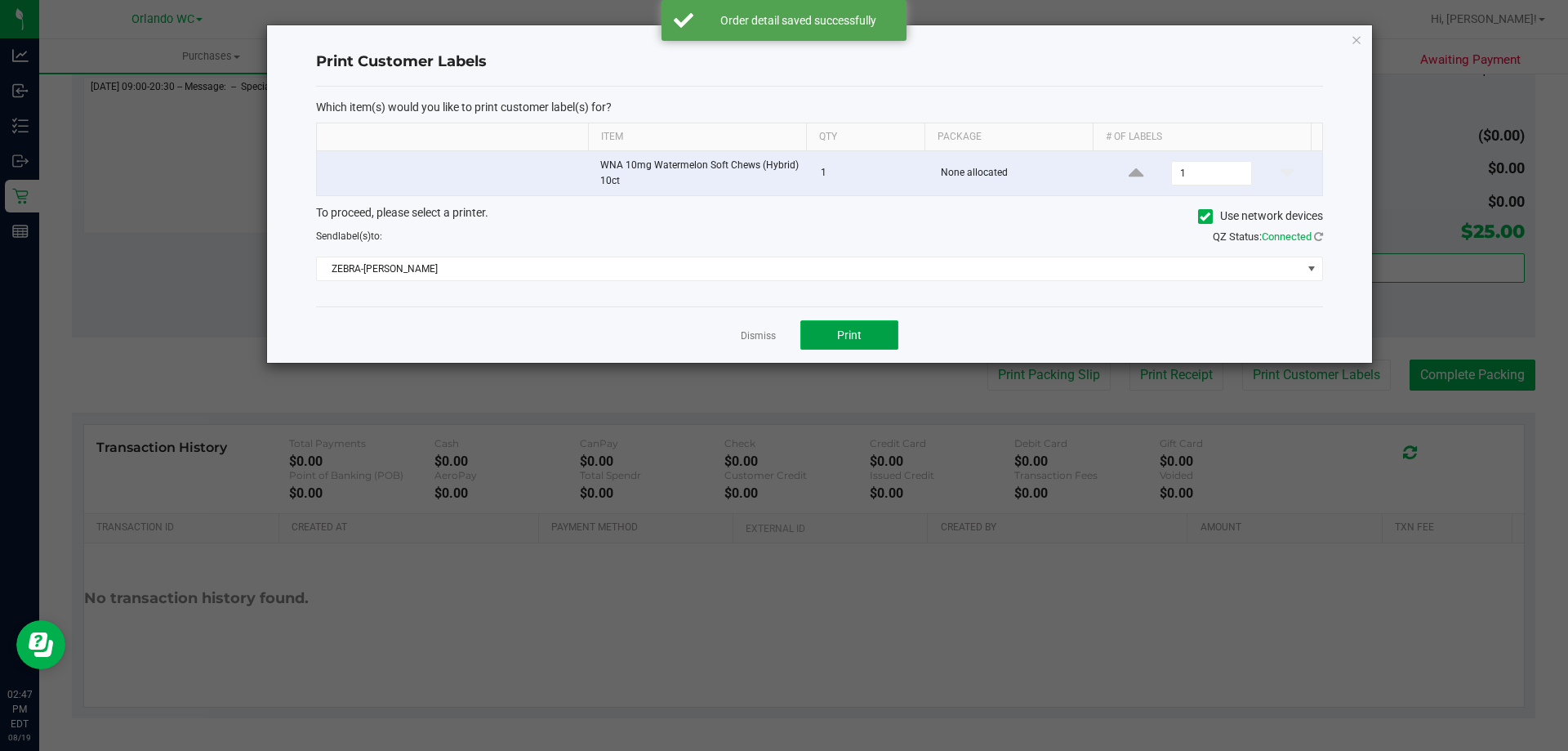
click at [856, 327] on button "Print" at bounding box center [848, 334] width 98 height 29
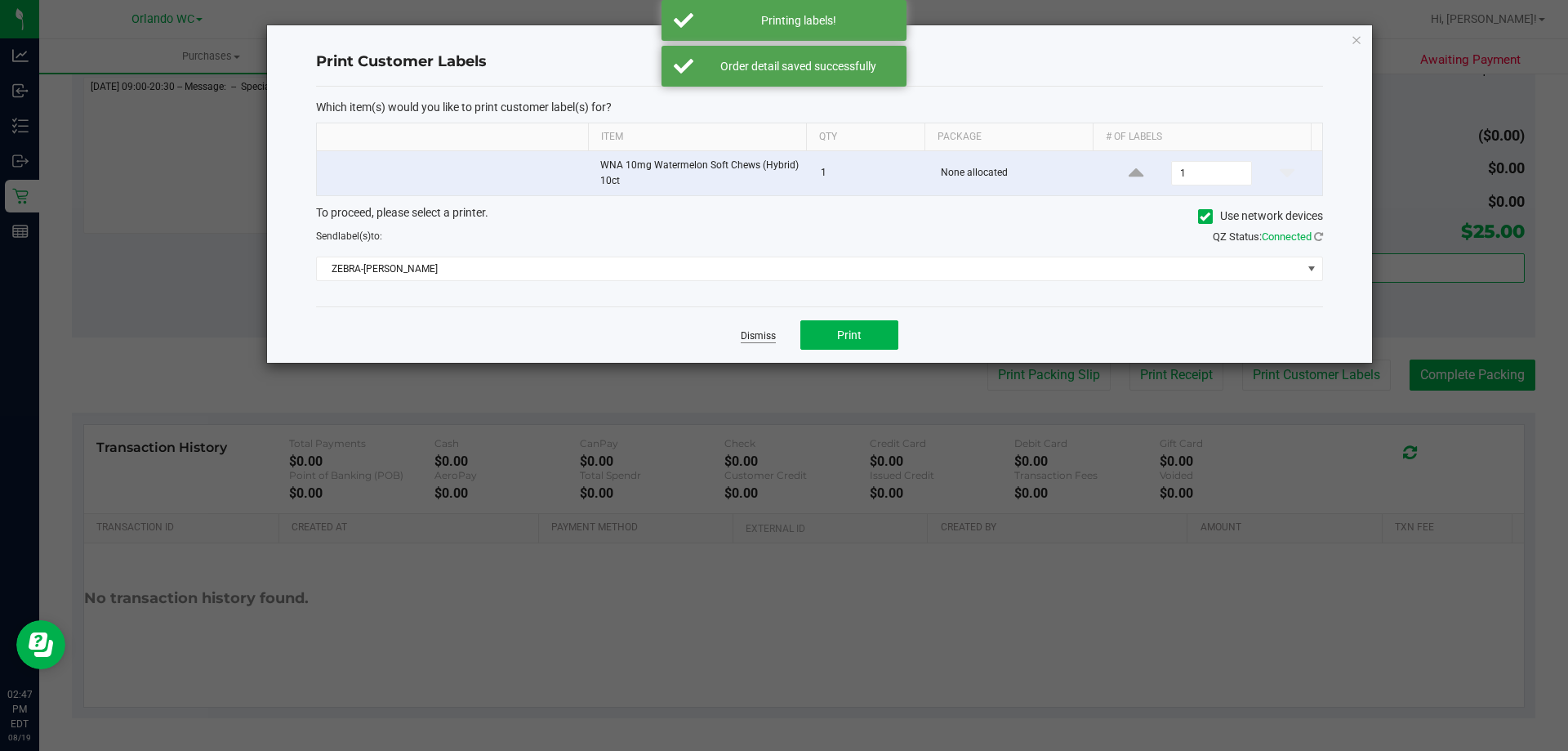
click at [744, 334] on link "Dismiss" at bounding box center [758, 336] width 35 height 14
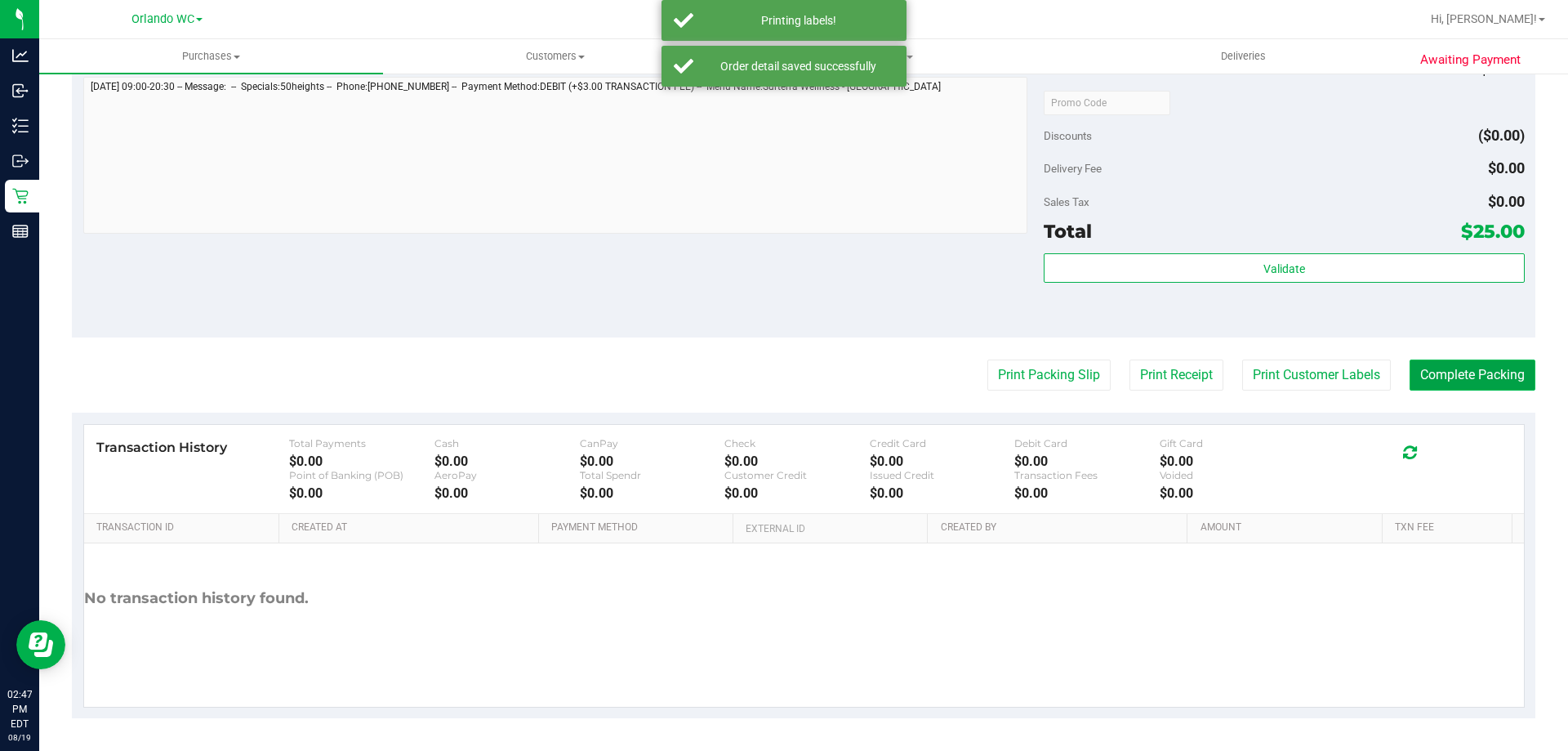
click at [1463, 374] on button "Complete Packing" at bounding box center [1472, 375] width 126 height 31
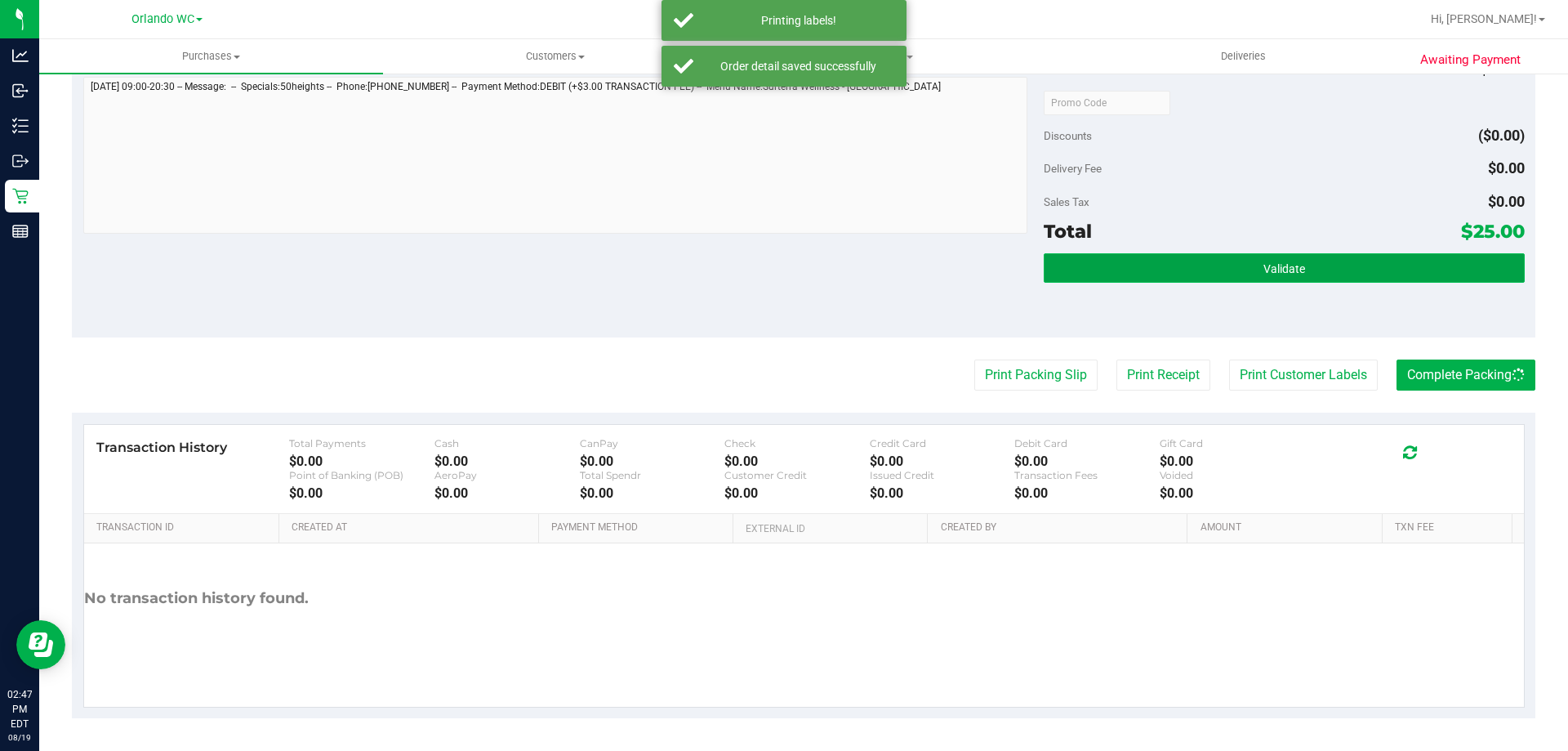
click at [1251, 277] on button "Validate" at bounding box center [1283, 268] width 480 height 29
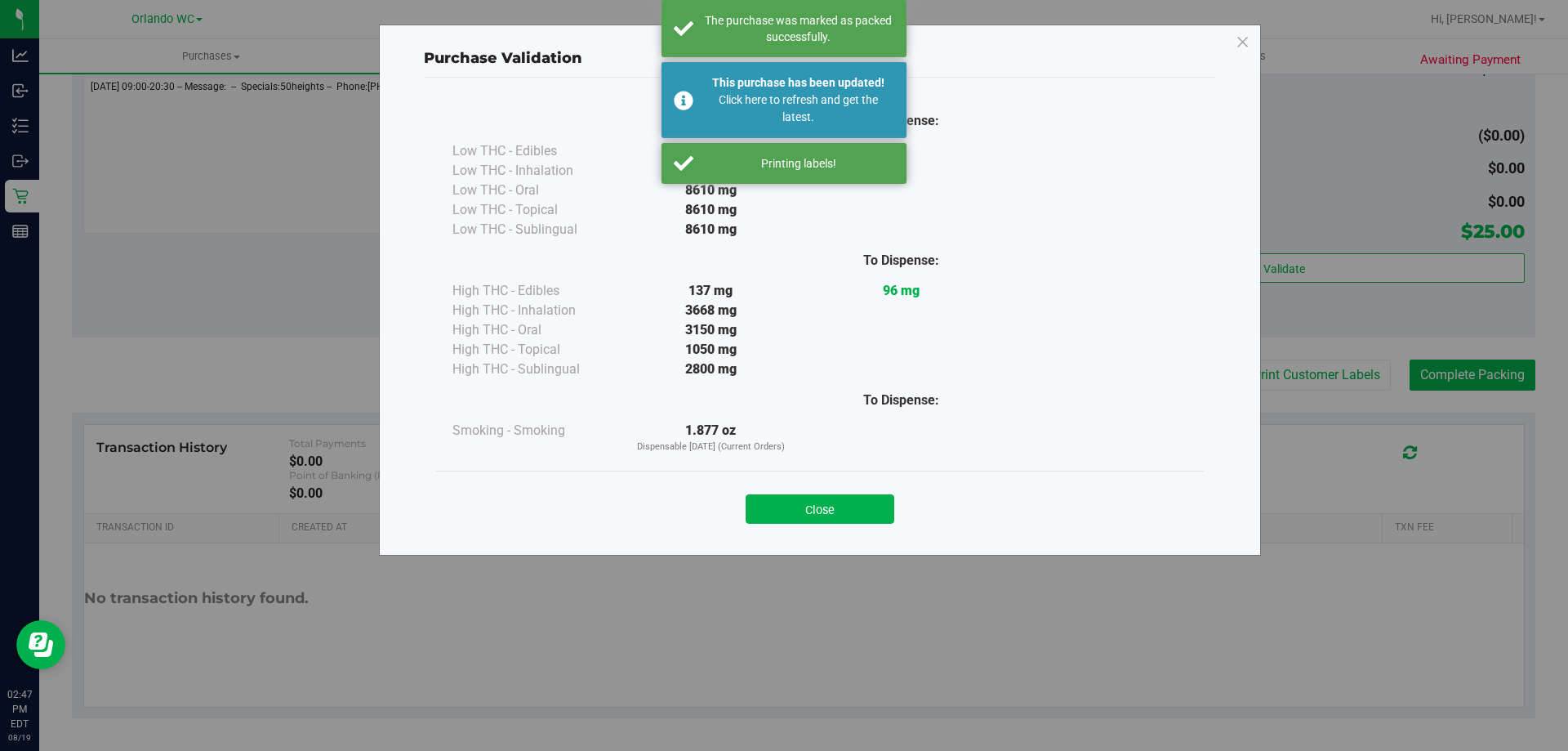
click at [826, 479] on div "Close" at bounding box center [819, 504] width 768 height 66
click at [843, 503] on button "Close" at bounding box center [820, 508] width 149 height 29
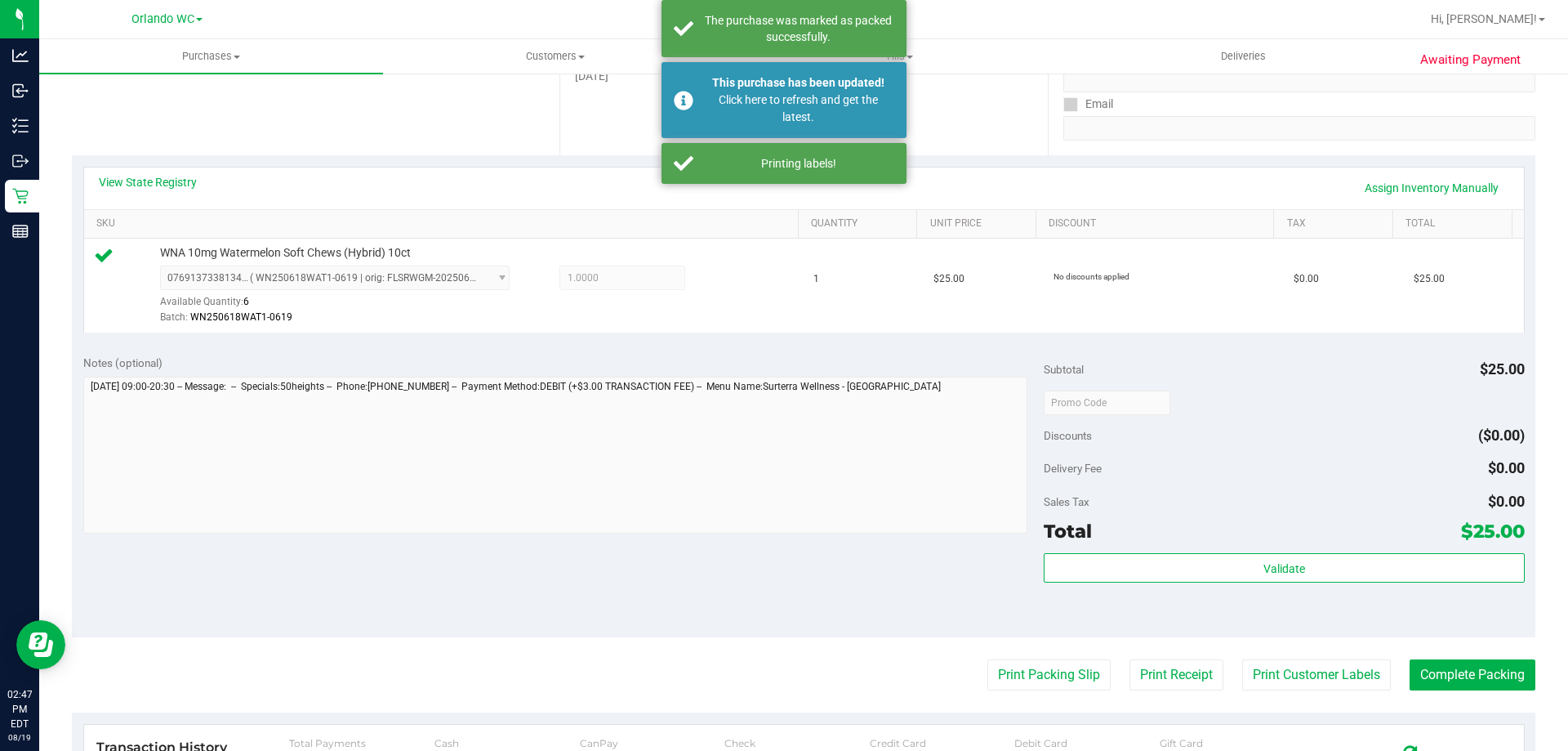
scroll to position [0, 0]
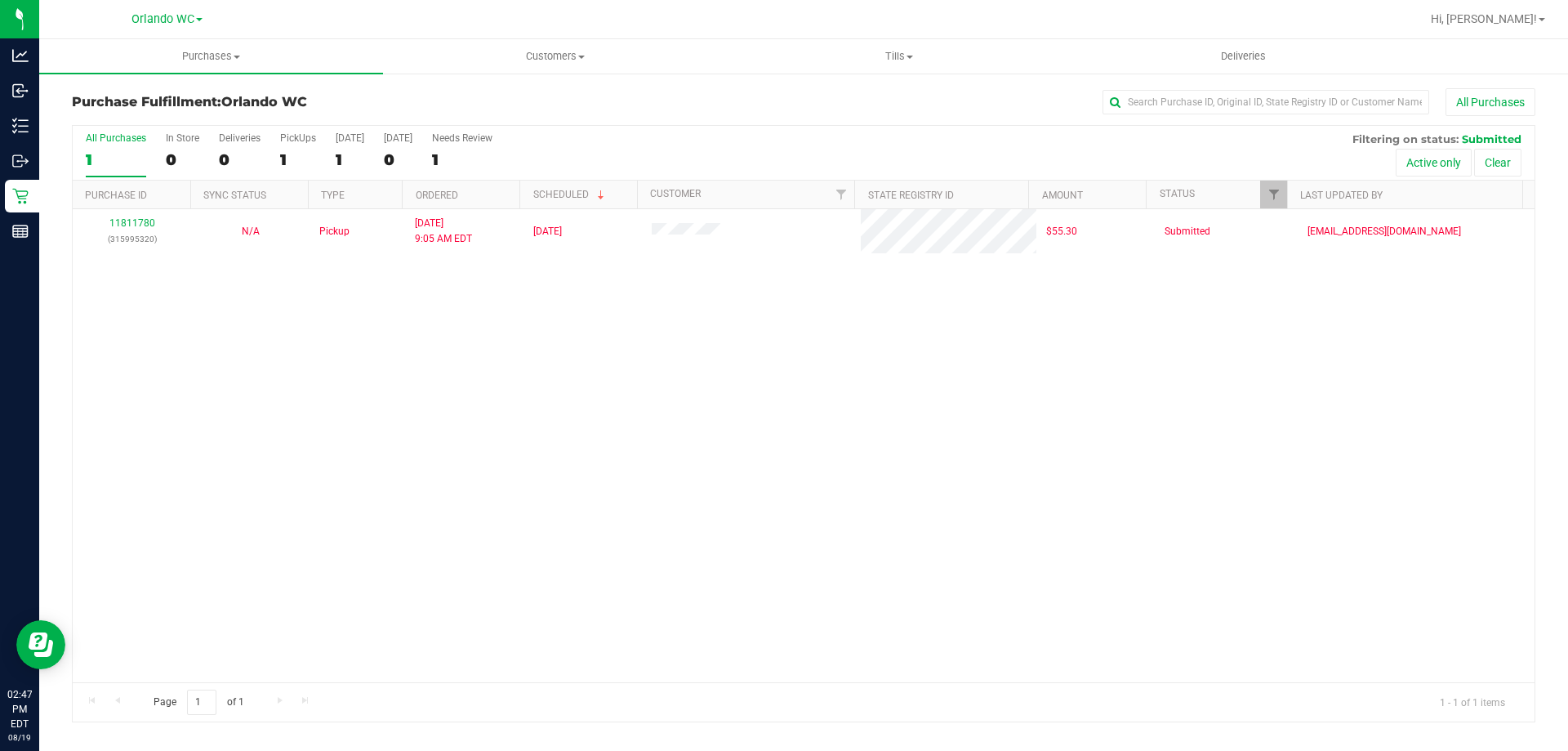
click at [588, 349] on div "11811780 (315995320) N/A Pickup [DATE] 9:05 AM EDT 8/19/2025 $55.30 Submitted […" at bounding box center [803, 445] width 1462 height 473
click at [550, 331] on div "11811780 (315995320) N/A Pickup [DATE] 9:05 AM EDT 8/19/2025 $55.30 Submitted […" at bounding box center [803, 445] width 1462 height 473
click at [125, 137] on div "All Purchases" at bounding box center [116, 138] width 61 height 12
click at [0, 0] on input "All Purchases 1" at bounding box center [0, 0] width 0 height 0
click at [892, 386] on div "11811780 (315995320) N/A Pickup [DATE] 9:05 AM EDT 8/19/2025 $55.30 Submitted […" at bounding box center [803, 445] width 1462 height 473
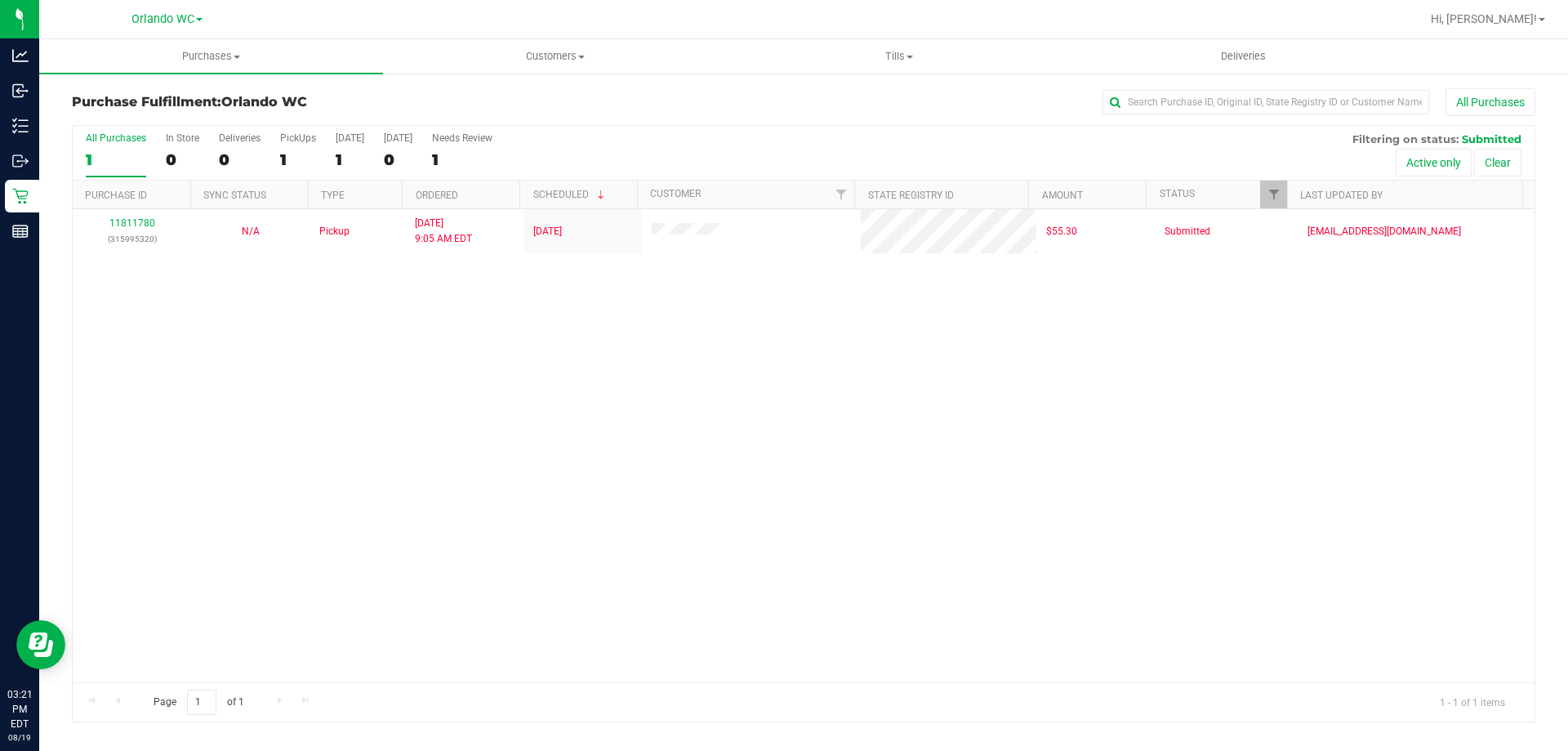
click at [905, 406] on div "11811780 (315995320) N/A Pickup [DATE] 9:05 AM EDT 8/19/2025 $55.30 Submitted […" at bounding box center [803, 445] width 1462 height 473
